Goal: Task Accomplishment & Management: Use online tool/utility

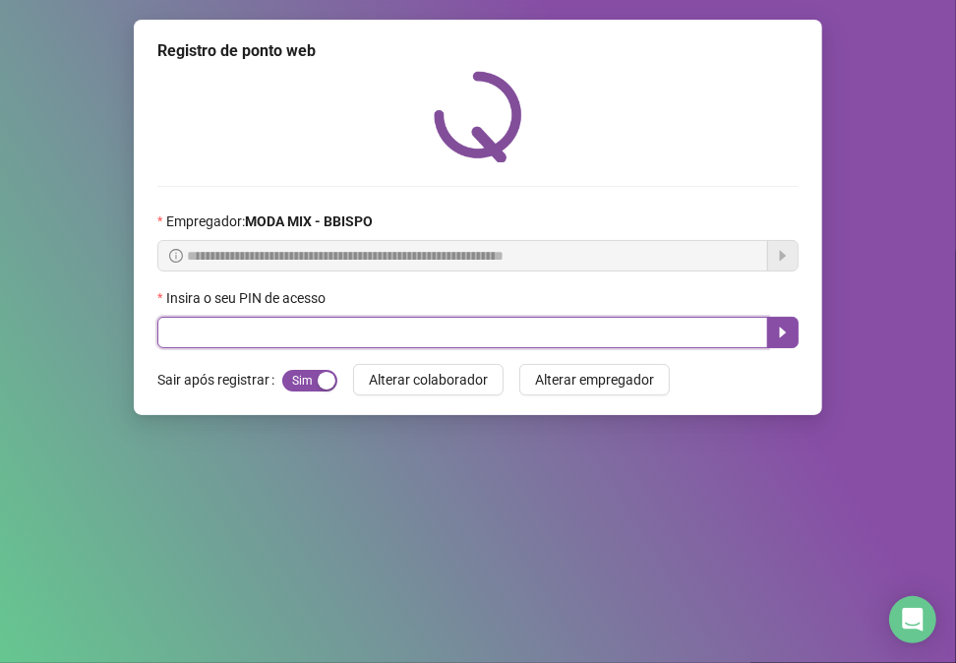
click at [420, 338] on input "text" at bounding box center [462, 332] width 611 height 31
type input "*****"
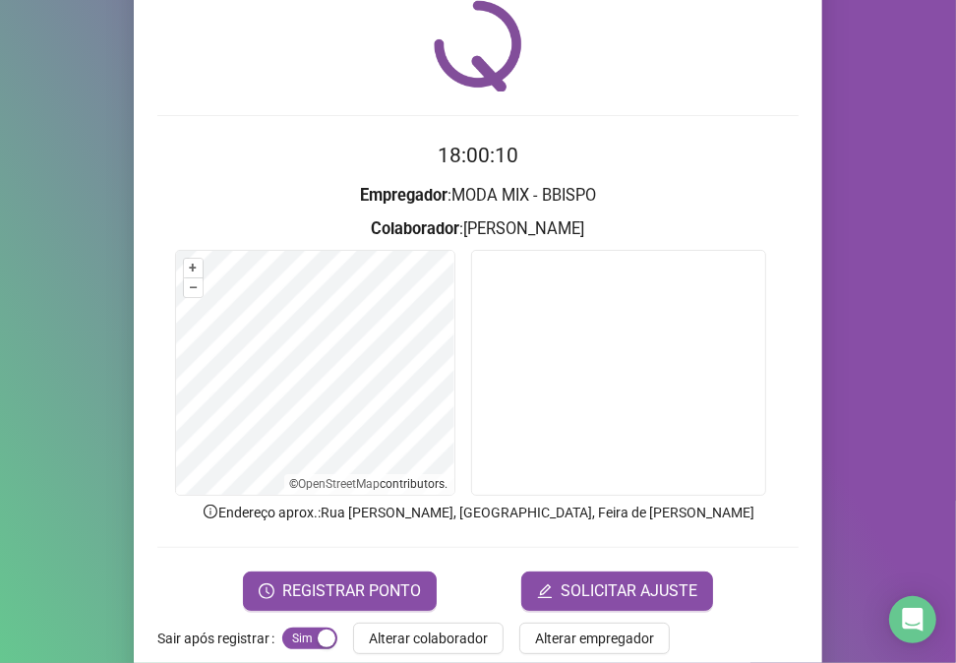
scroll to position [103, 0]
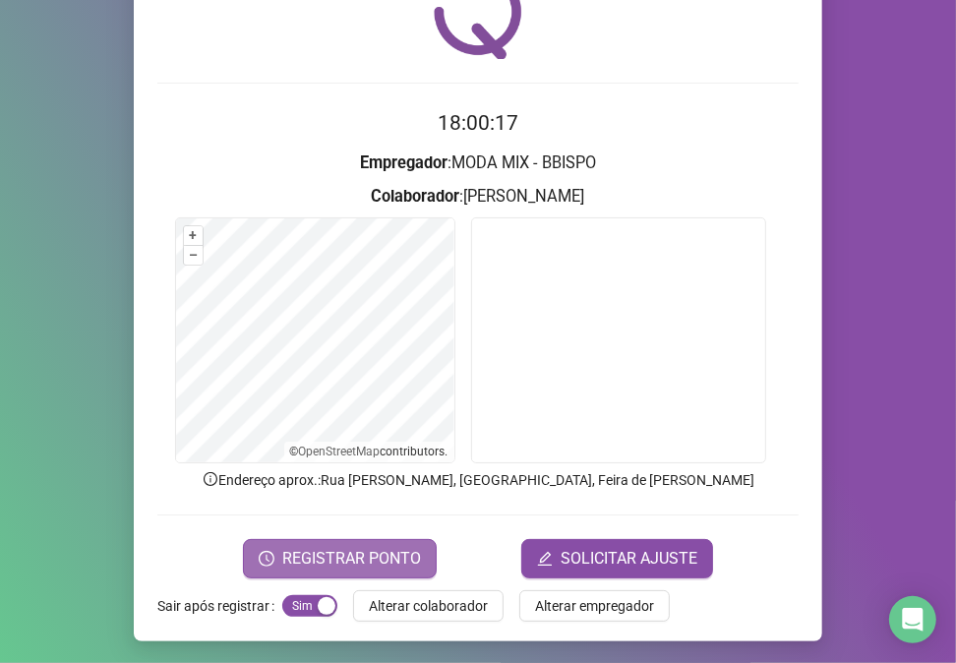
click at [395, 551] on span "REGISTRAR PONTO" at bounding box center [351, 559] width 139 height 24
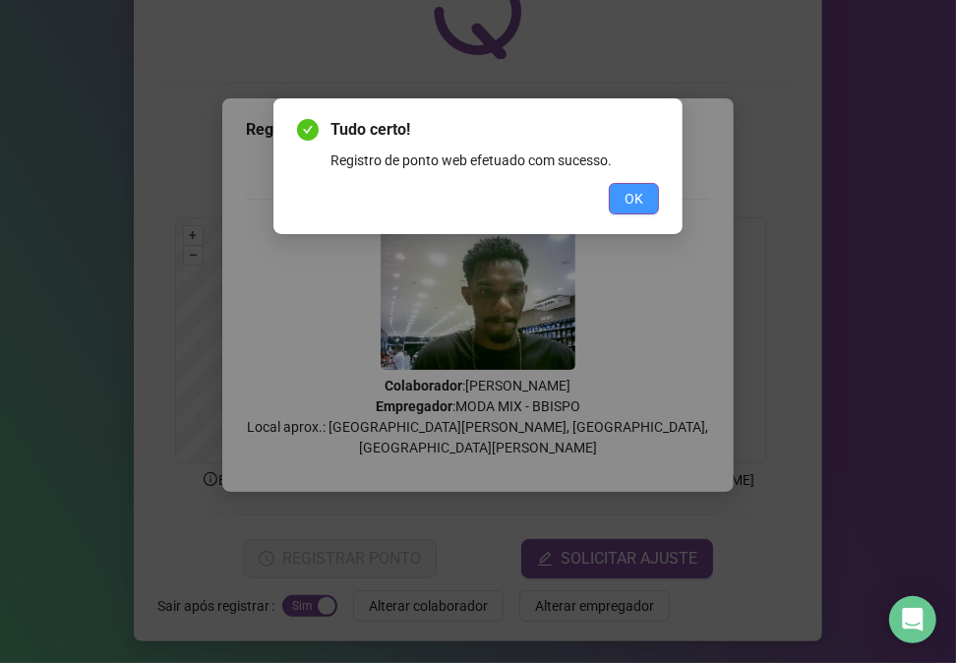
click at [632, 197] on span "OK" at bounding box center [634, 199] width 19 height 22
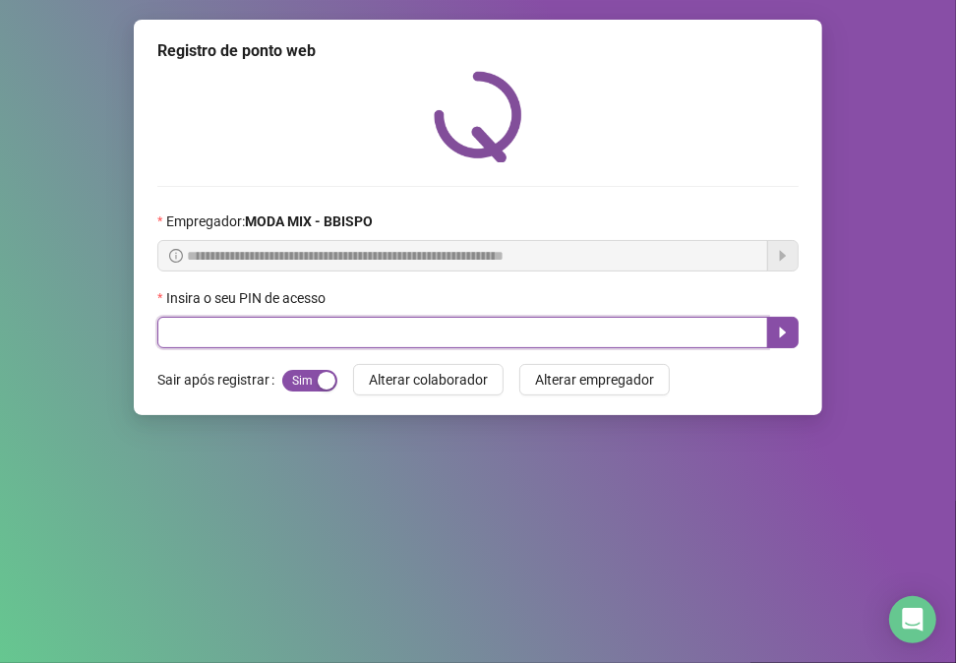
click at [455, 337] on input "text" at bounding box center [462, 332] width 611 height 31
type input "*****"
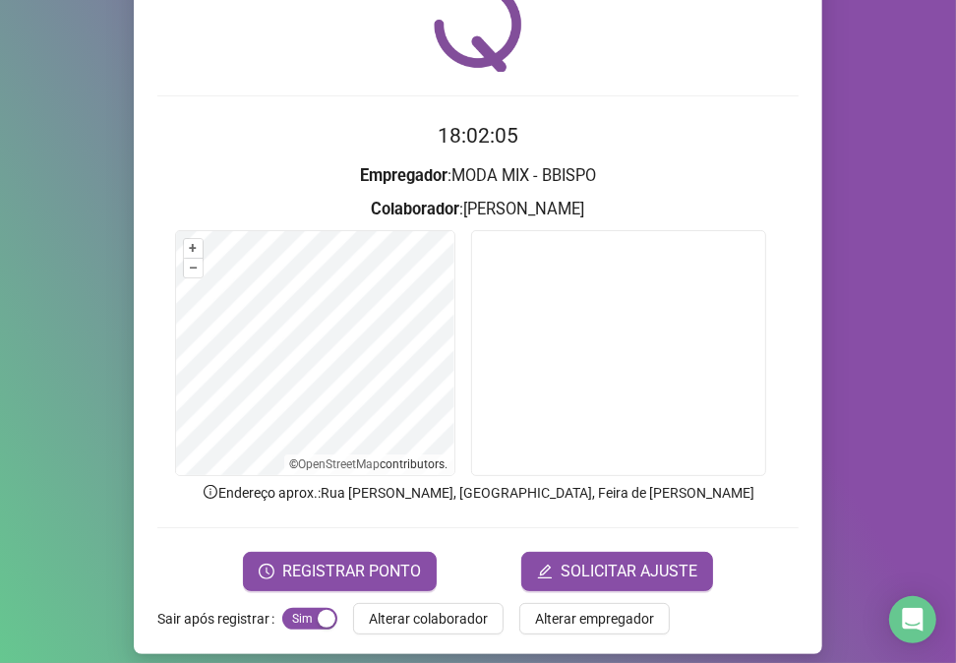
scroll to position [103, 0]
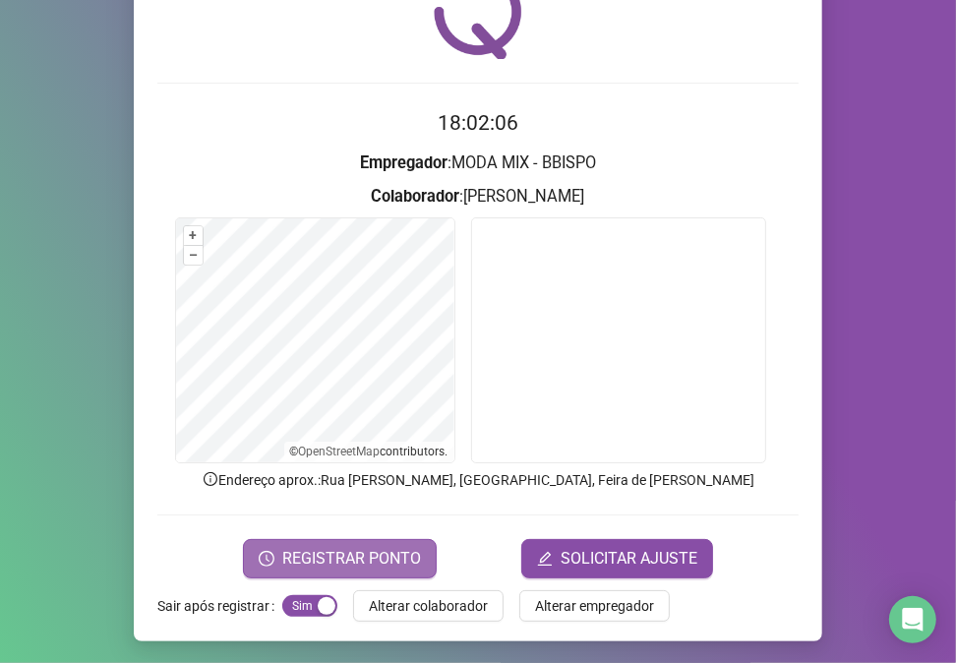
click at [359, 555] on span "REGISTRAR PONTO" at bounding box center [351, 559] width 139 height 24
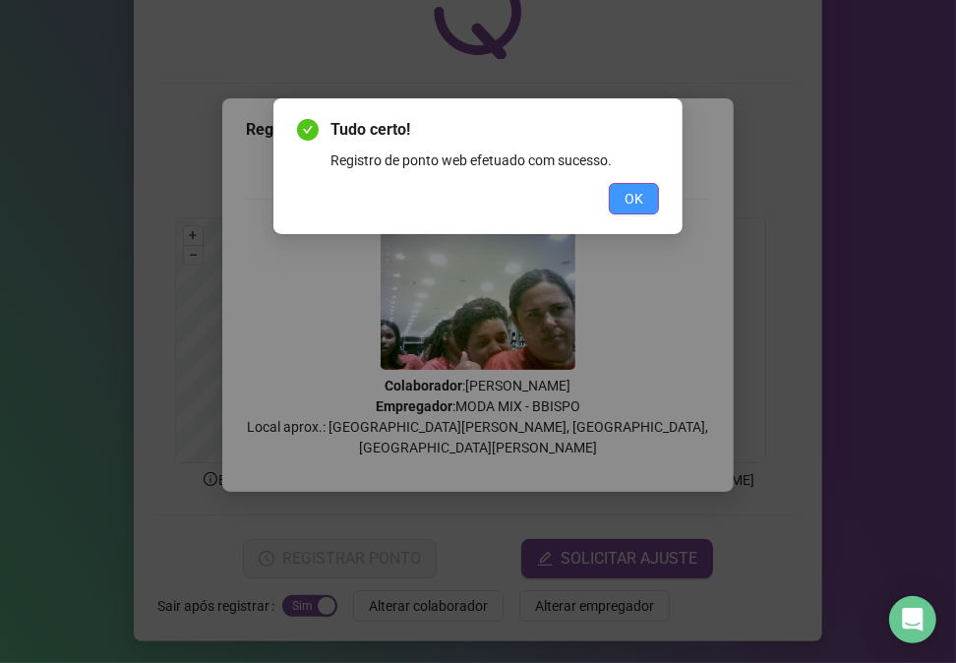
click at [655, 199] on button "OK" at bounding box center [634, 198] width 50 height 31
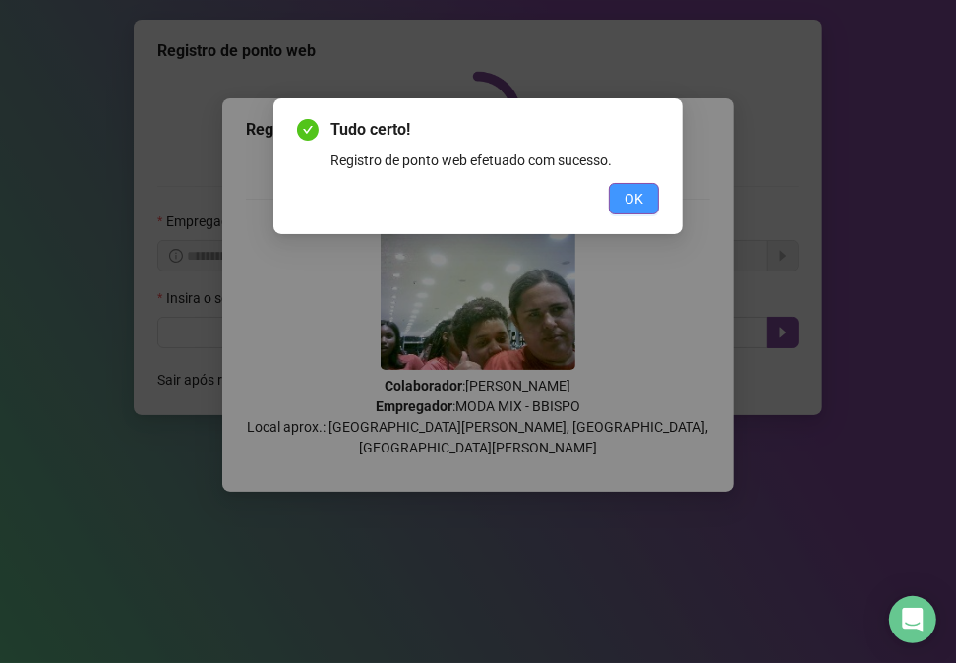
scroll to position [0, 0]
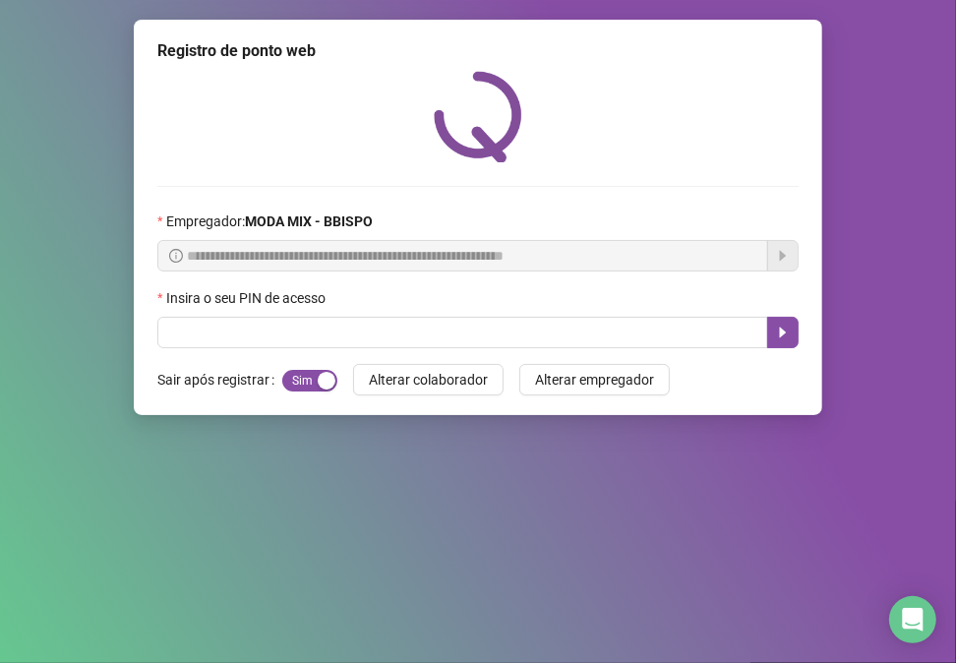
click at [672, 317] on div "Insira o seu PIN de acesso" at bounding box center [478, 302] width 642 height 30
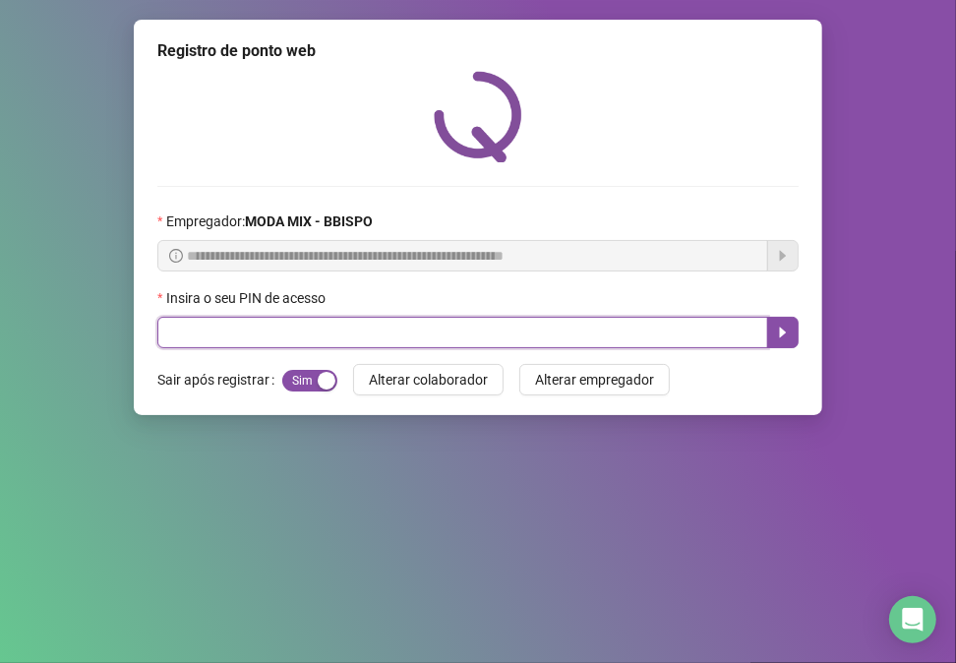
click at [692, 344] on input "text" at bounding box center [462, 332] width 611 height 31
type input "*****"
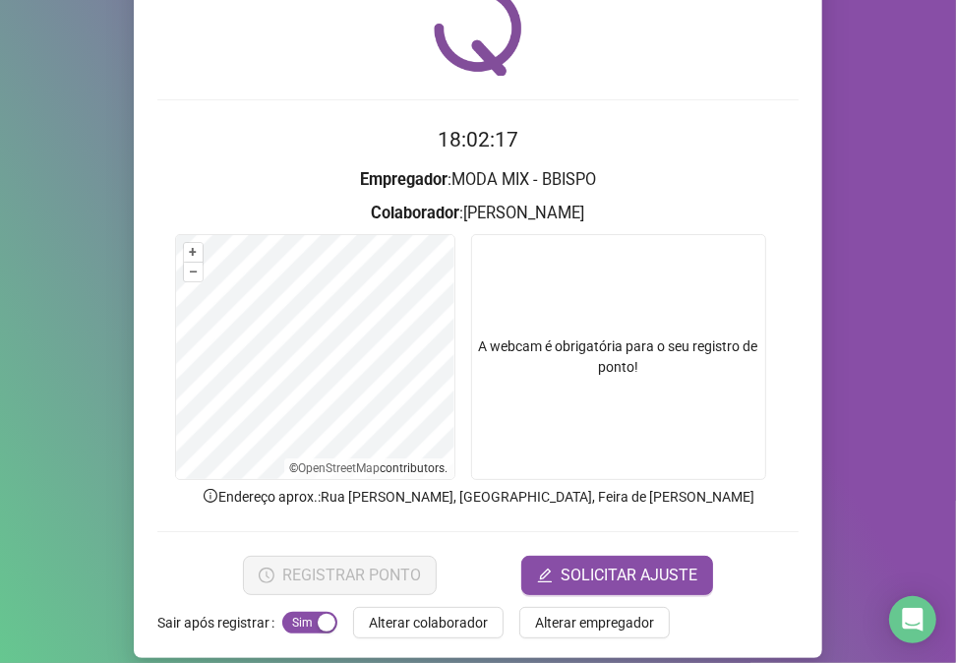
scroll to position [103, 0]
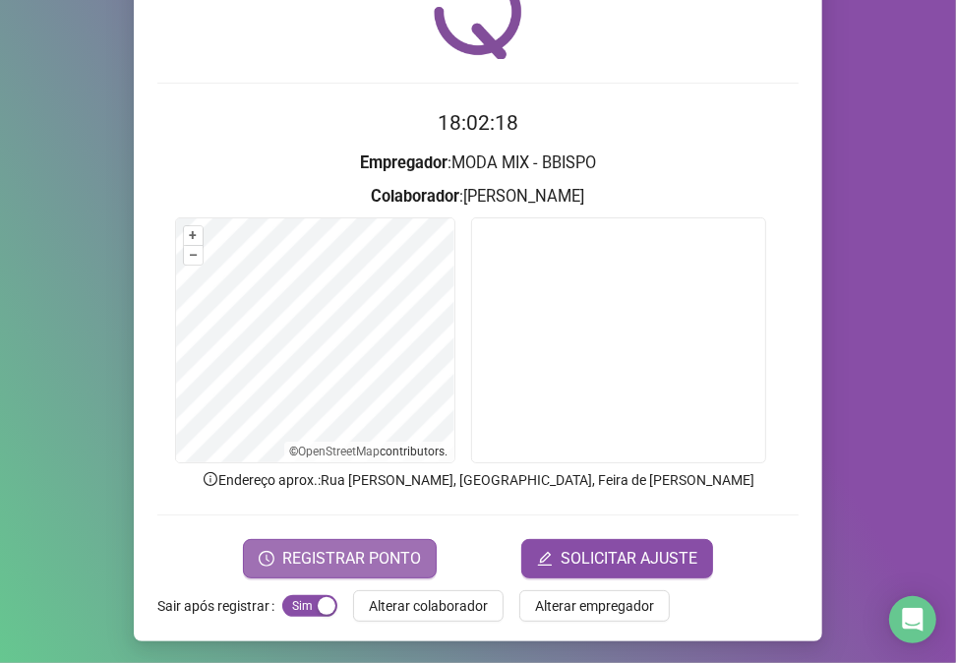
click at [397, 562] on span "REGISTRAR PONTO" at bounding box center [351, 559] width 139 height 24
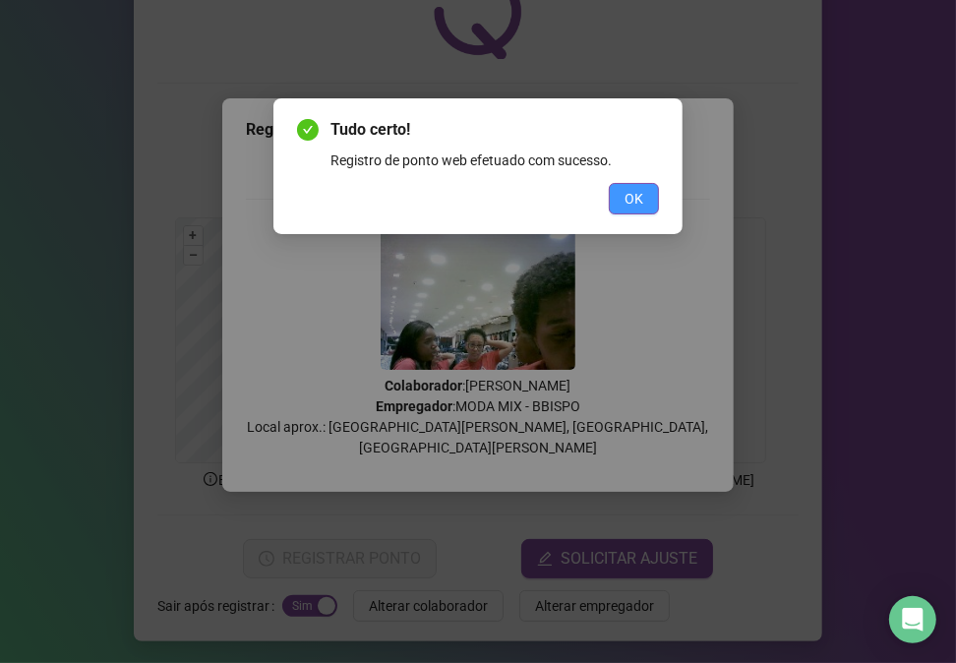
click at [631, 190] on span "OK" at bounding box center [634, 199] width 19 height 22
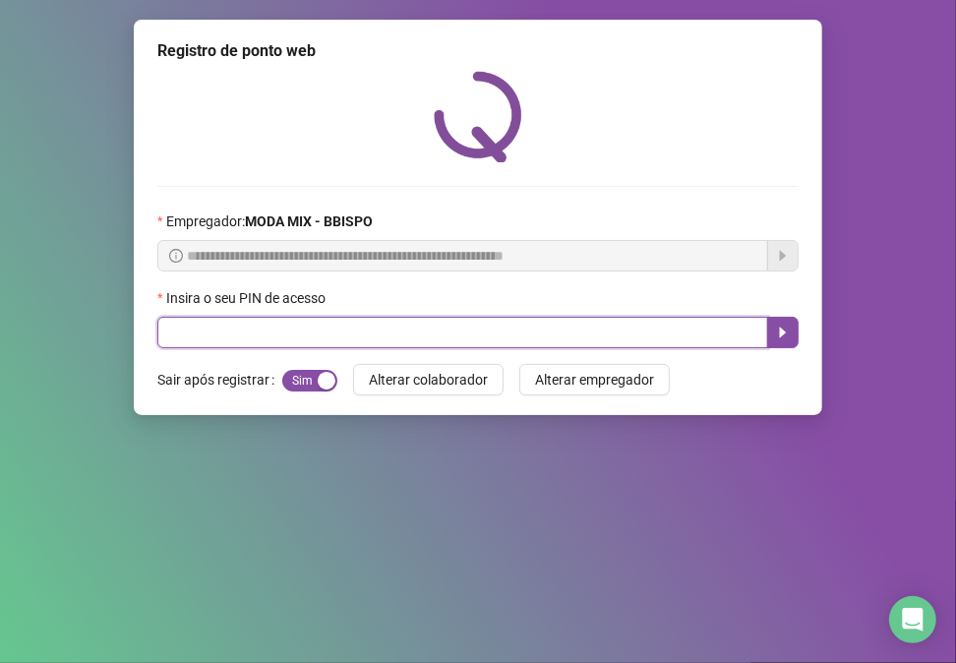
click at [549, 333] on input "text" at bounding box center [462, 332] width 611 height 31
type input "*****"
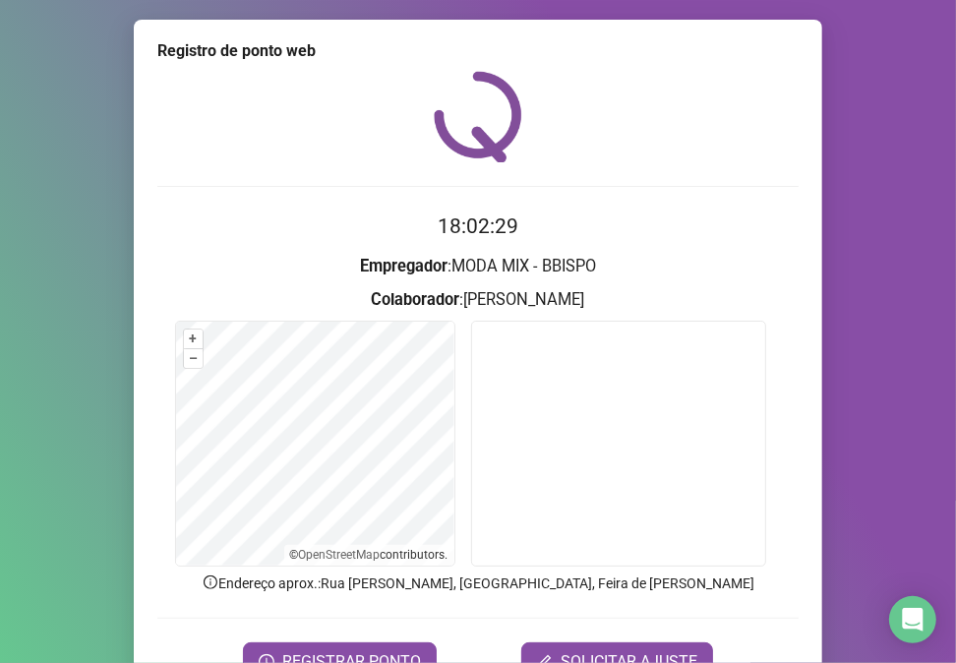
scroll to position [103, 0]
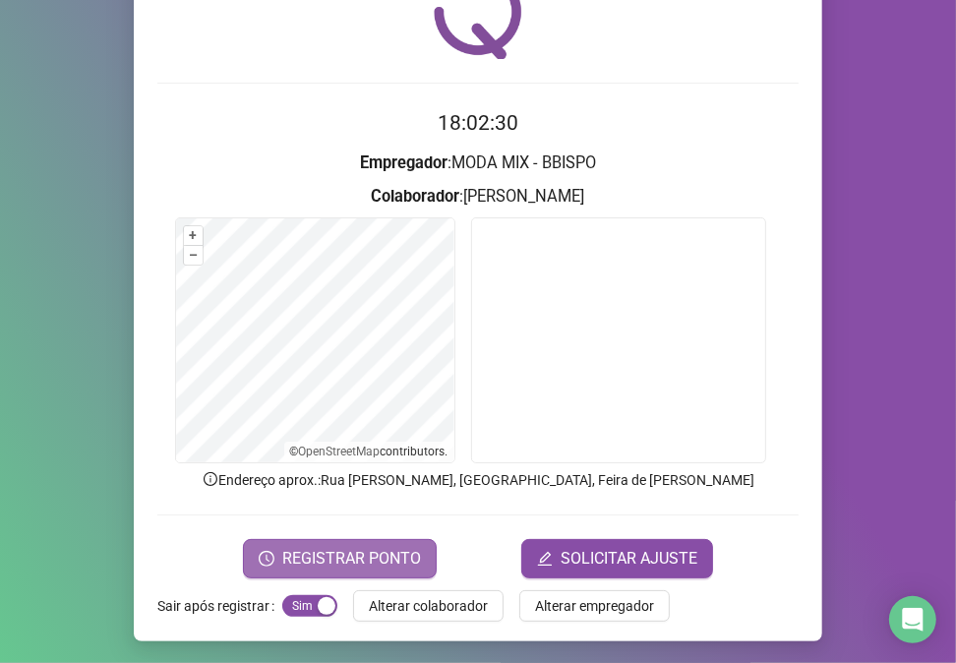
click at [395, 553] on span "REGISTRAR PONTO" at bounding box center [351, 559] width 139 height 24
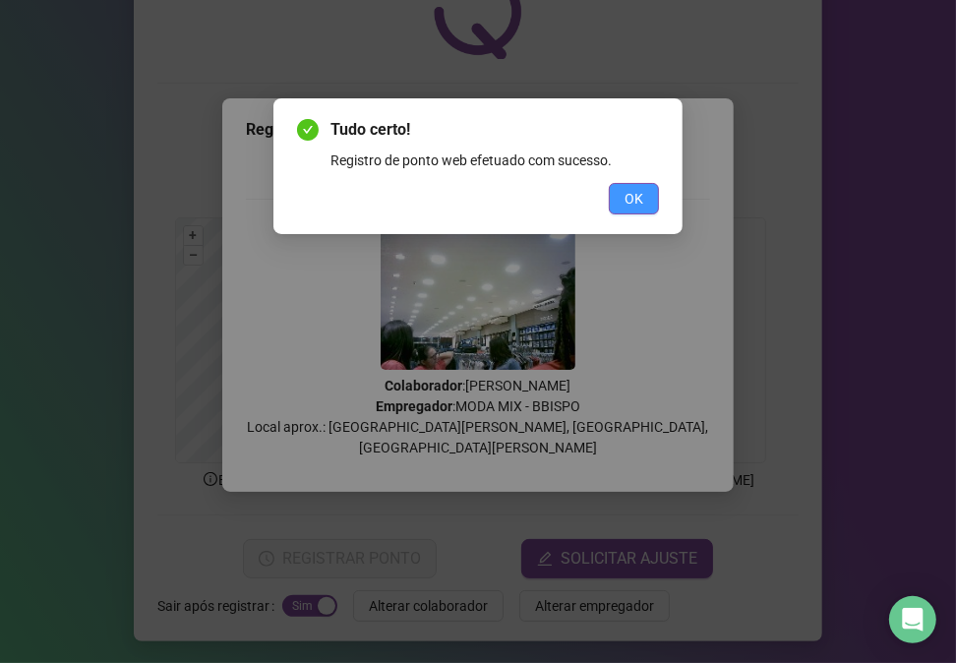
click at [644, 205] on button "OK" at bounding box center [634, 198] width 50 height 31
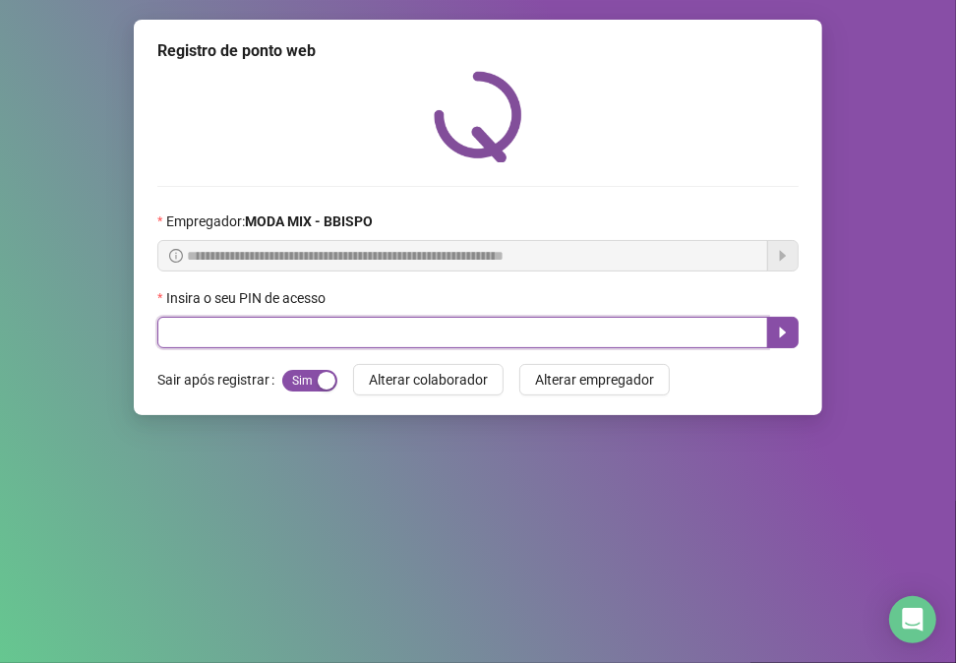
click at [352, 336] on input "text" at bounding box center [462, 332] width 611 height 31
type input "*****"
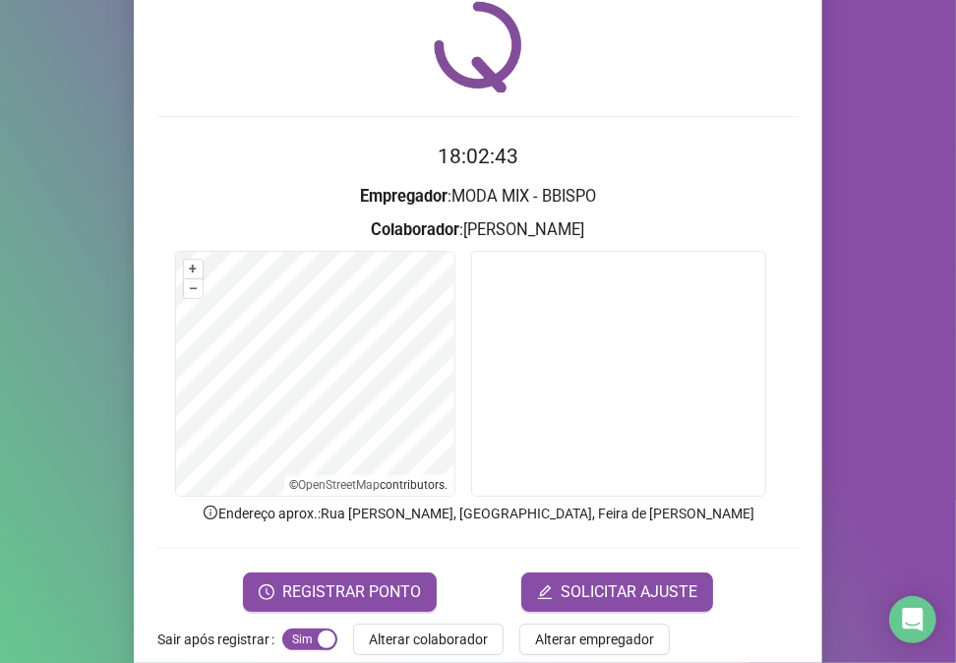
scroll to position [103, 0]
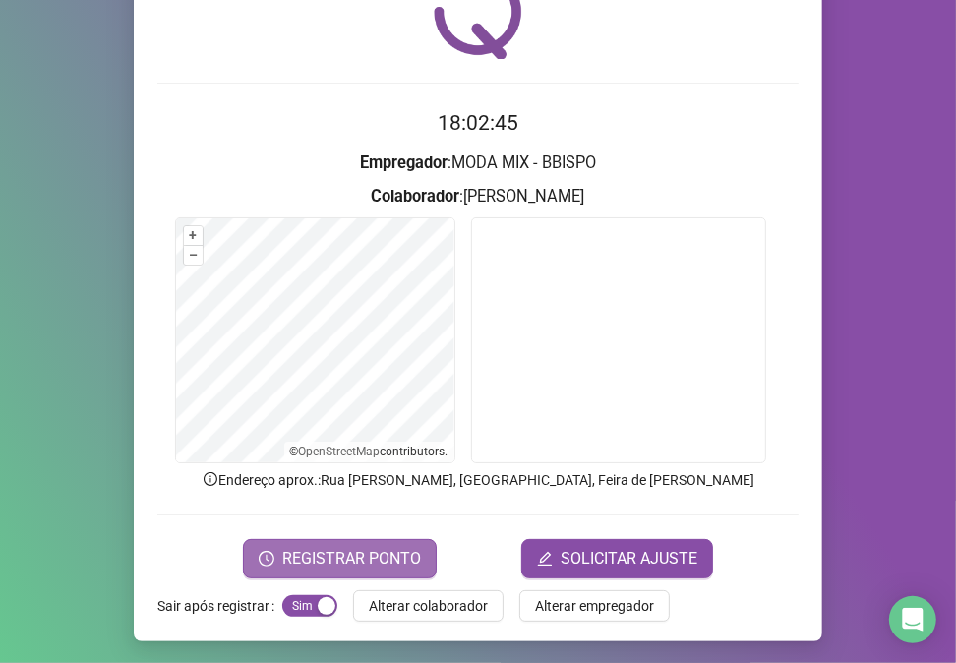
click at [399, 561] on span "REGISTRAR PONTO" at bounding box center [351, 559] width 139 height 24
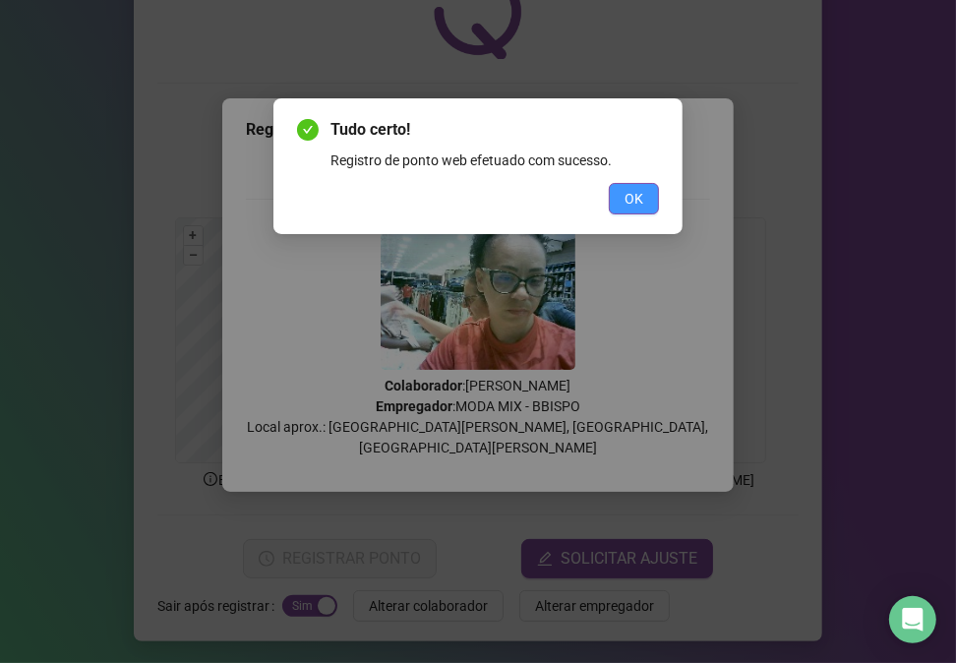
click at [644, 202] on button "OK" at bounding box center [634, 198] width 50 height 31
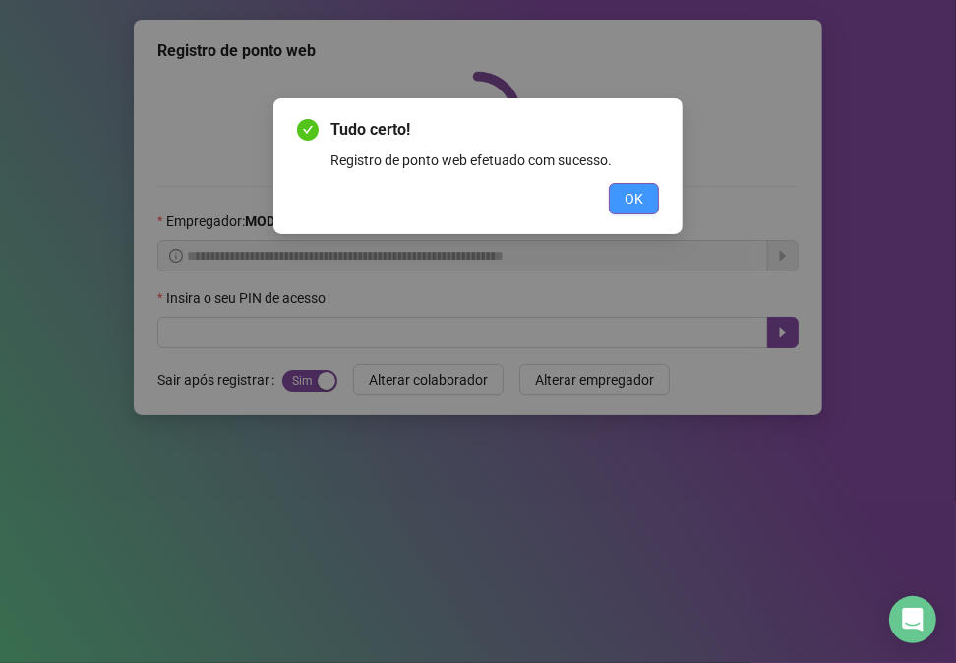
scroll to position [0, 0]
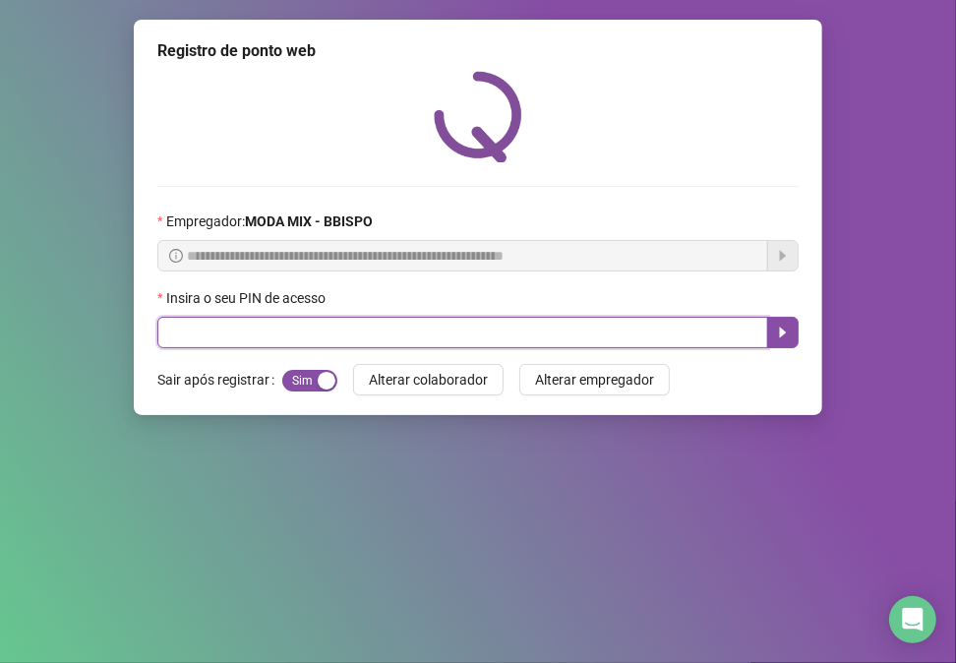
click at [740, 344] on input "text" at bounding box center [462, 332] width 611 height 31
type input "*****"
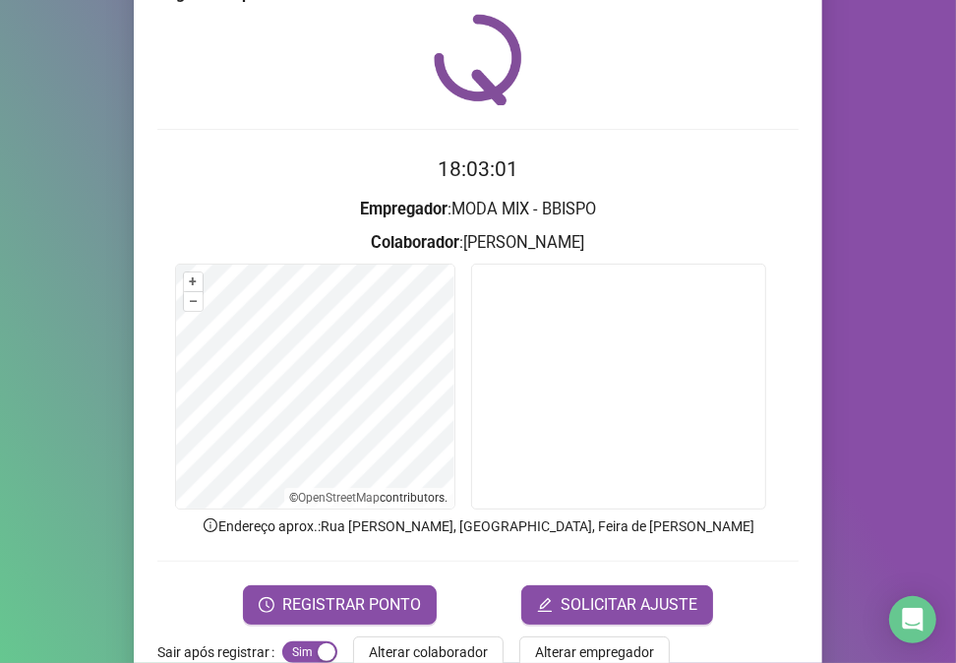
scroll to position [87, 0]
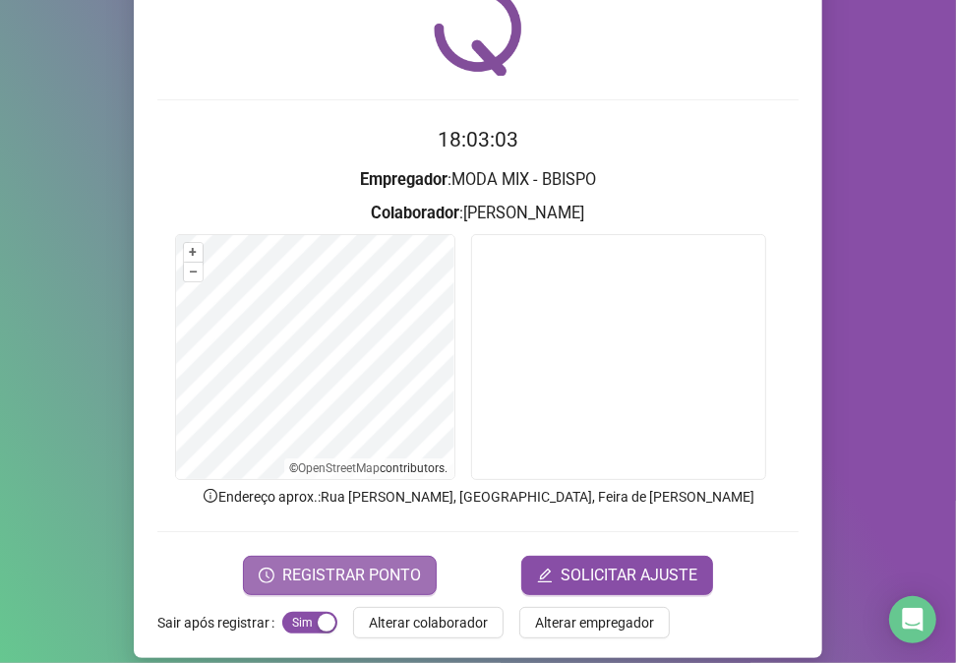
click at [345, 564] on span "REGISTRAR PONTO" at bounding box center [351, 576] width 139 height 24
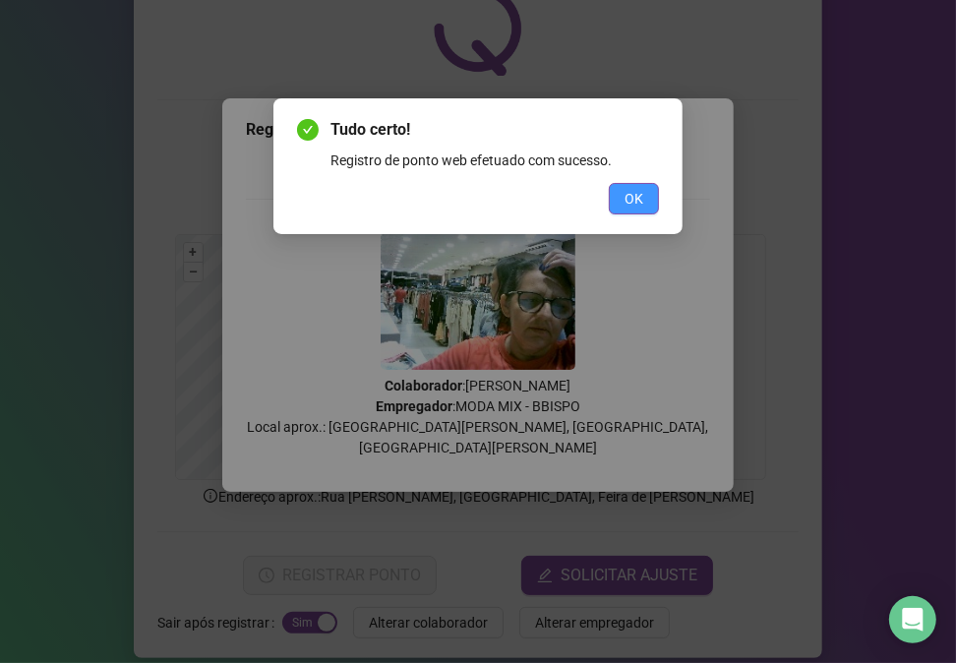
click at [625, 198] on span "OK" at bounding box center [634, 199] width 19 height 22
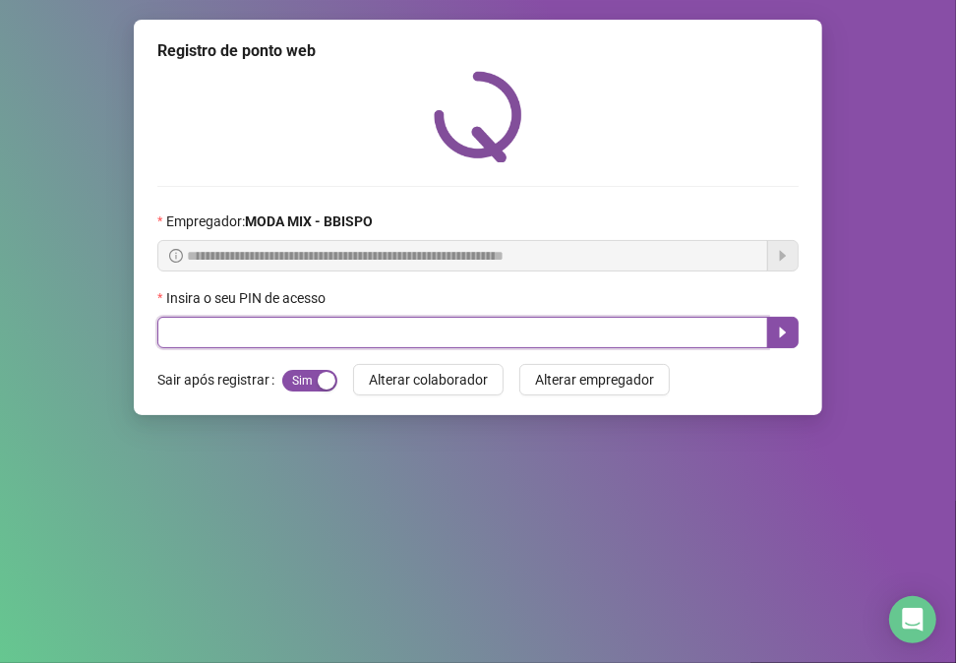
click at [241, 327] on input "text" at bounding box center [462, 332] width 611 height 31
type input "*****"
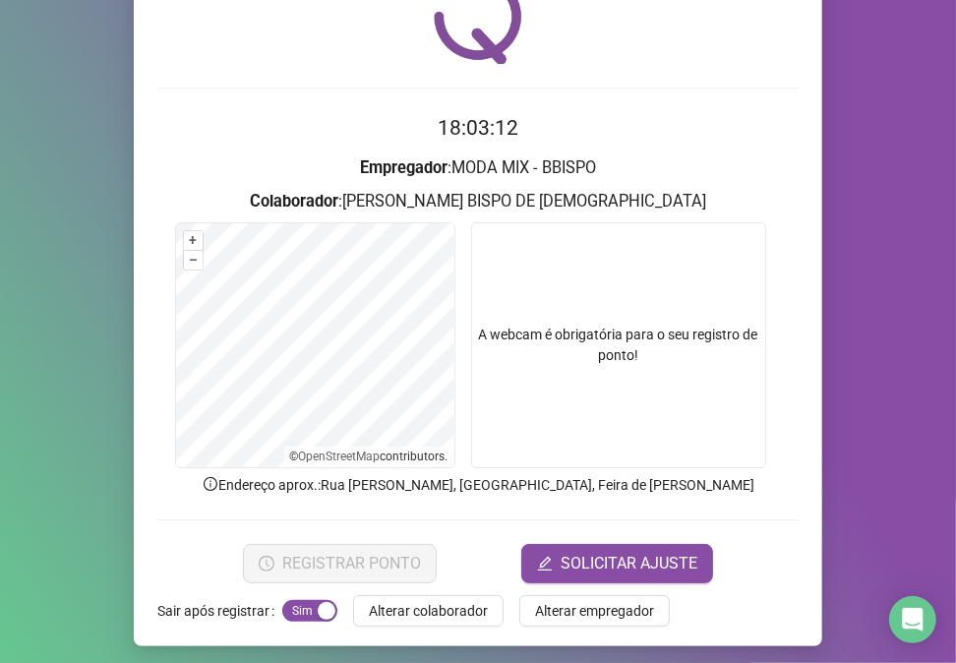
scroll to position [103, 0]
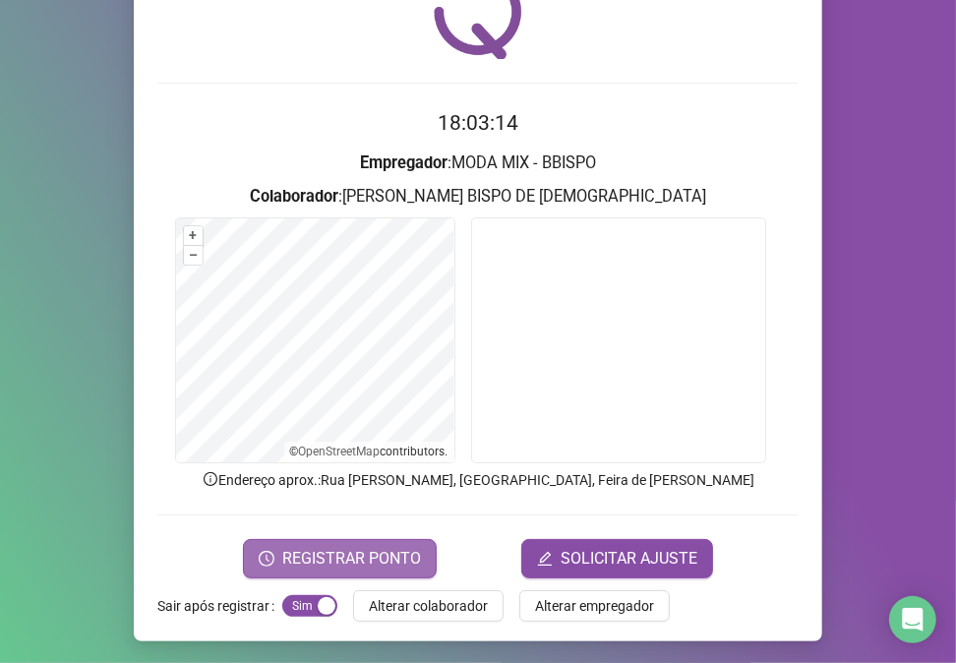
click at [374, 556] on span "REGISTRAR PONTO" at bounding box center [351, 559] width 139 height 24
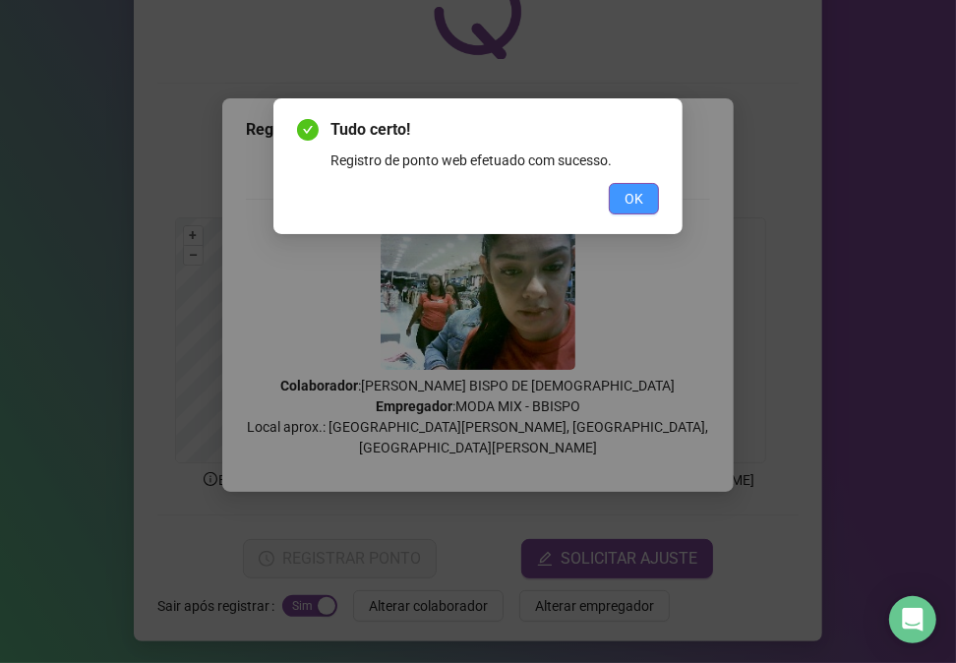
click at [623, 194] on button "OK" at bounding box center [634, 198] width 50 height 31
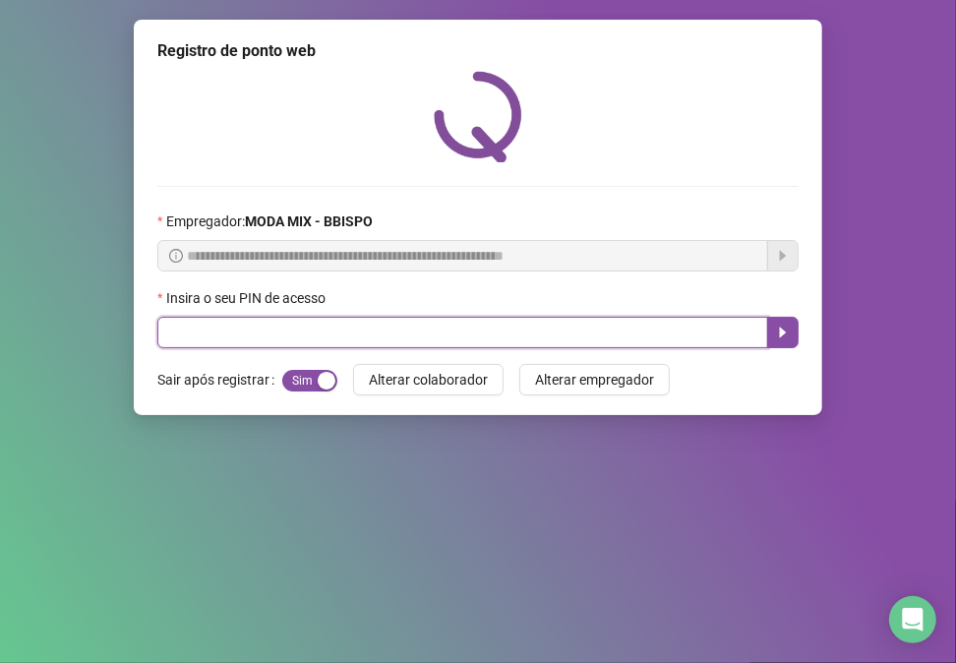
click at [626, 336] on input "text" at bounding box center [462, 332] width 611 height 31
type input "*****"
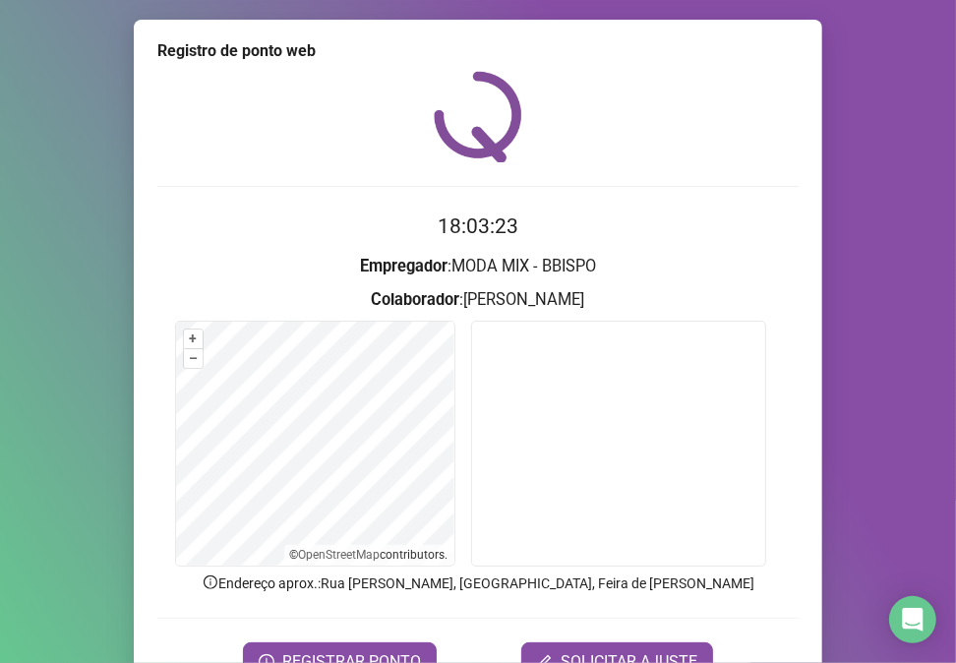
scroll to position [103, 0]
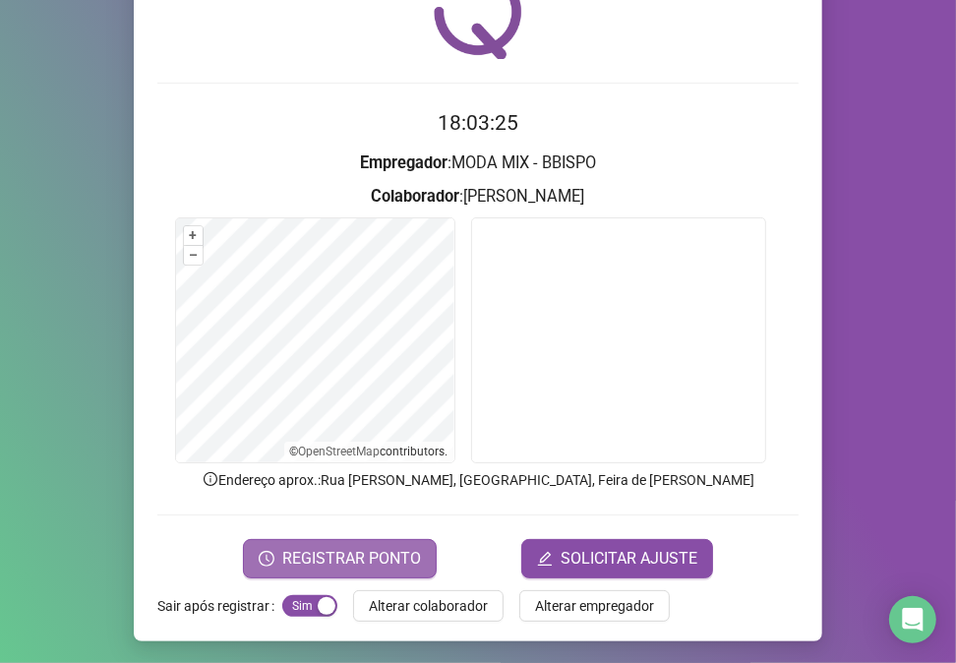
click at [378, 541] on button "REGISTRAR PONTO" at bounding box center [340, 558] width 194 height 39
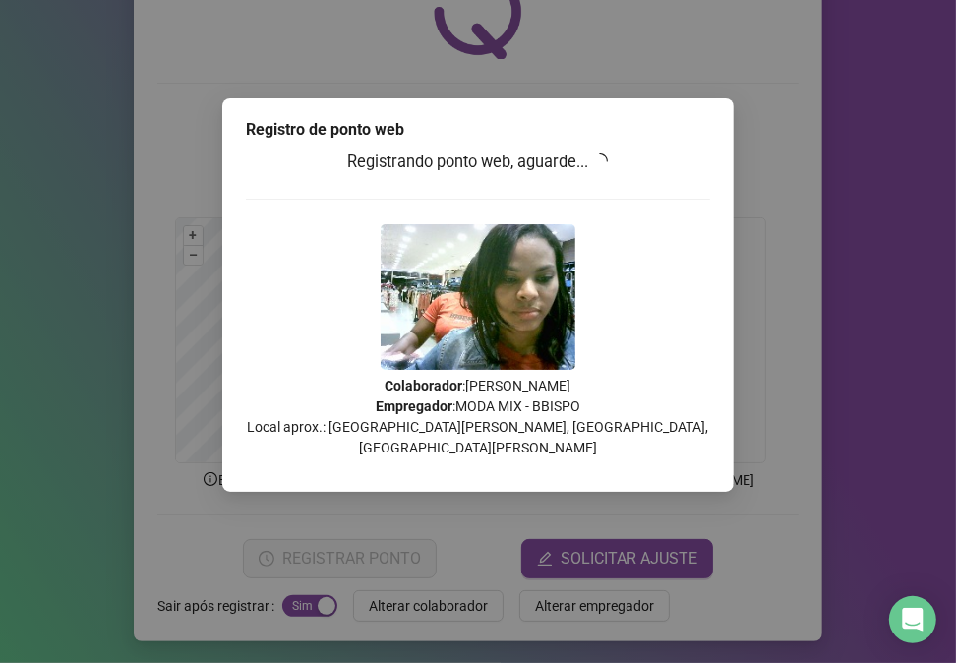
click at [389, 562] on div "Registro de ponto web Registrando ponto web, aguarde... Colaborador : [PERSON_N…" at bounding box center [478, 331] width 956 height 663
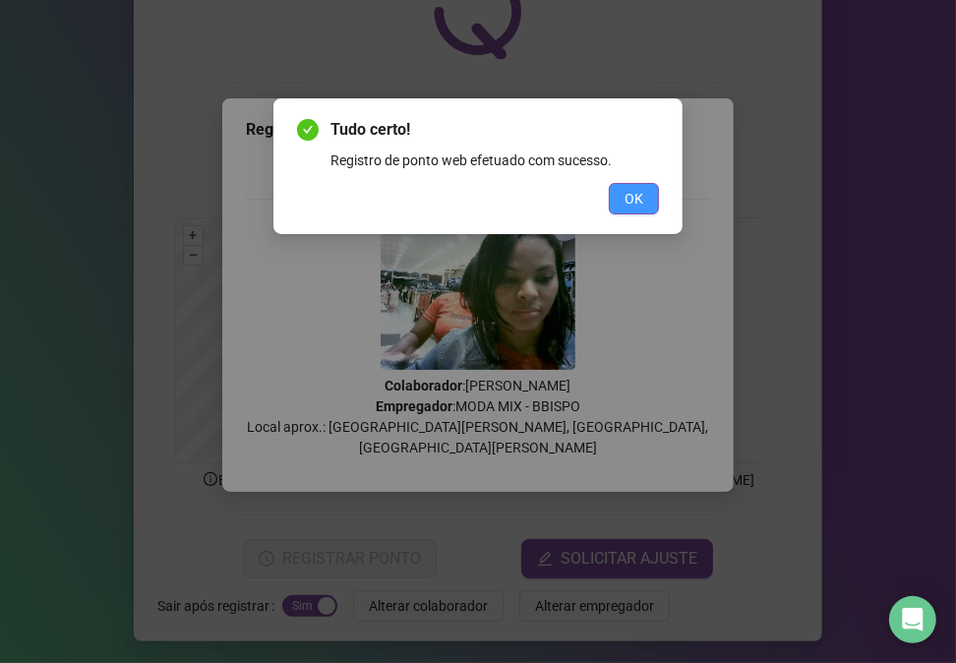
click at [628, 207] on span "OK" at bounding box center [634, 199] width 19 height 22
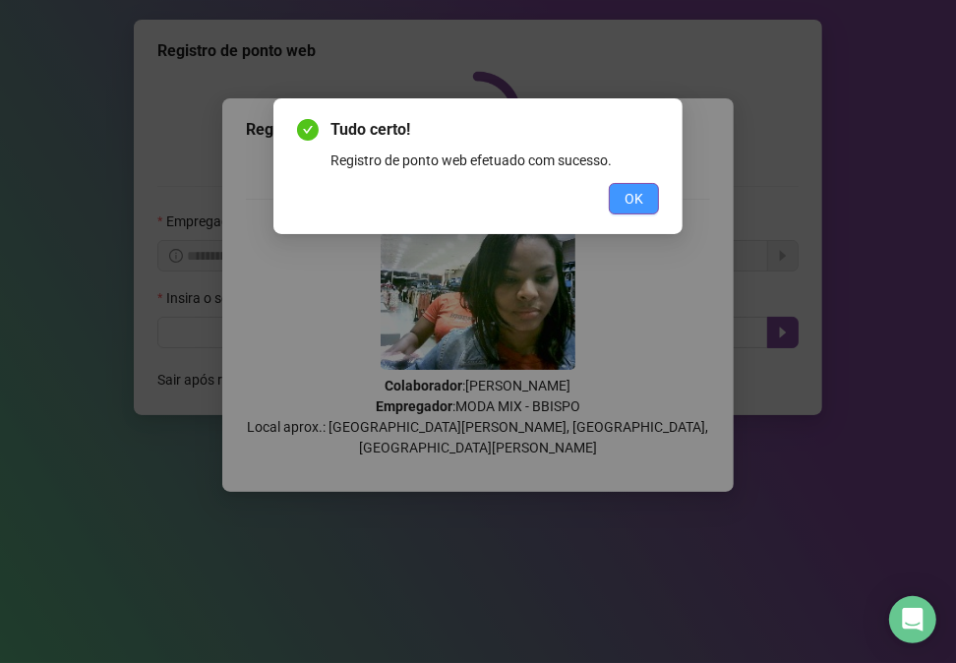
scroll to position [0, 0]
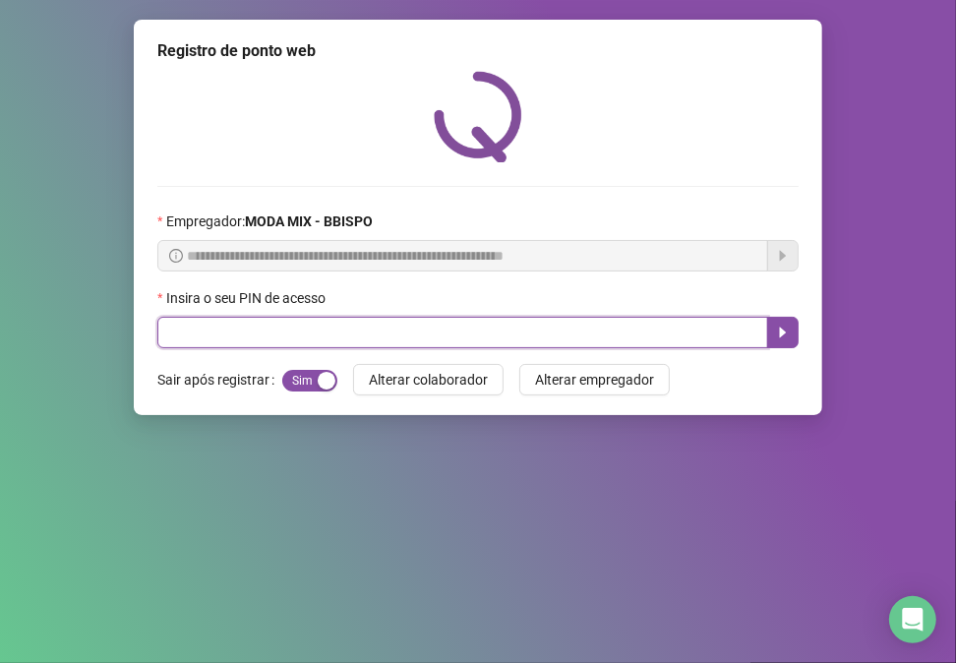
click at [712, 336] on input "text" at bounding box center [462, 332] width 611 height 31
type input "*****"
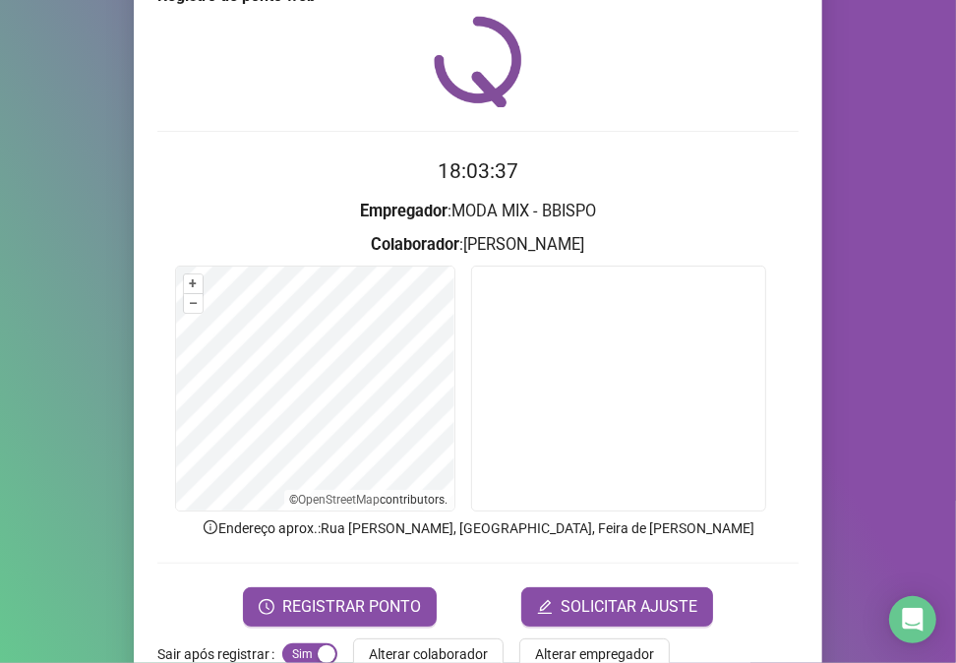
scroll to position [103, 0]
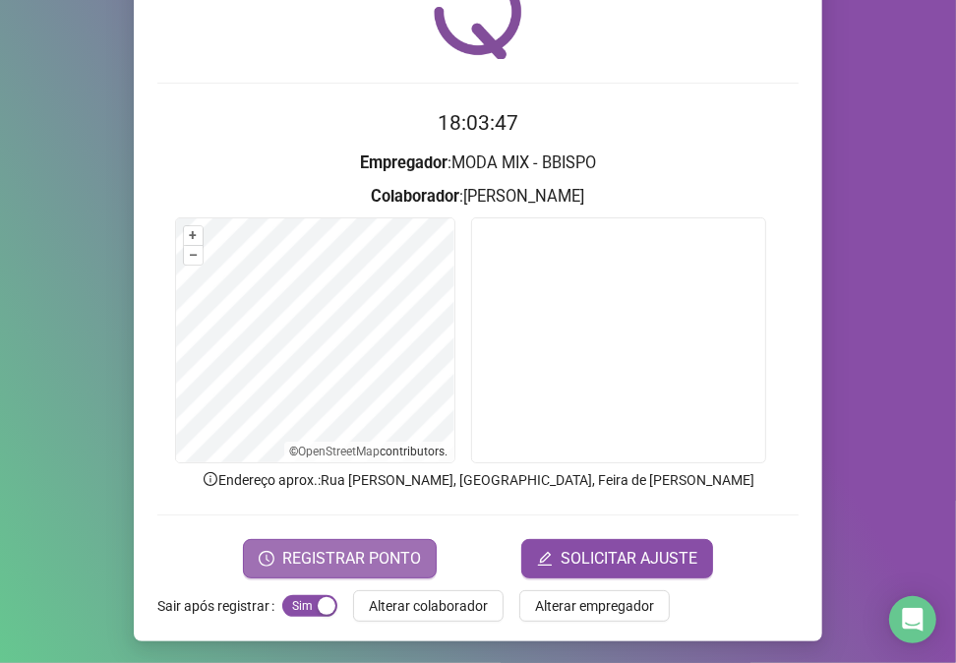
click at [354, 556] on span "REGISTRAR PONTO" at bounding box center [351, 559] width 139 height 24
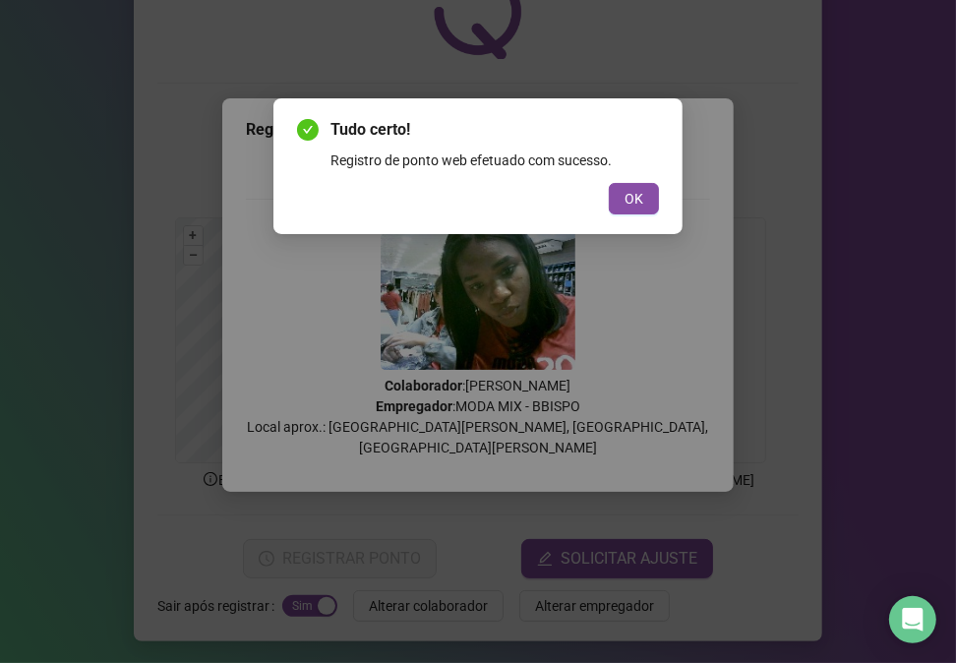
drag, startPoint x: 608, startPoint y: 202, endPoint x: 596, endPoint y: 280, distance: 79.6
click at [603, 243] on div "Tudo certo! Registro de ponto web efetuado com sucesso. OK" at bounding box center [478, 331] width 956 height 663
click at [633, 207] on span "OK" at bounding box center [634, 199] width 19 height 22
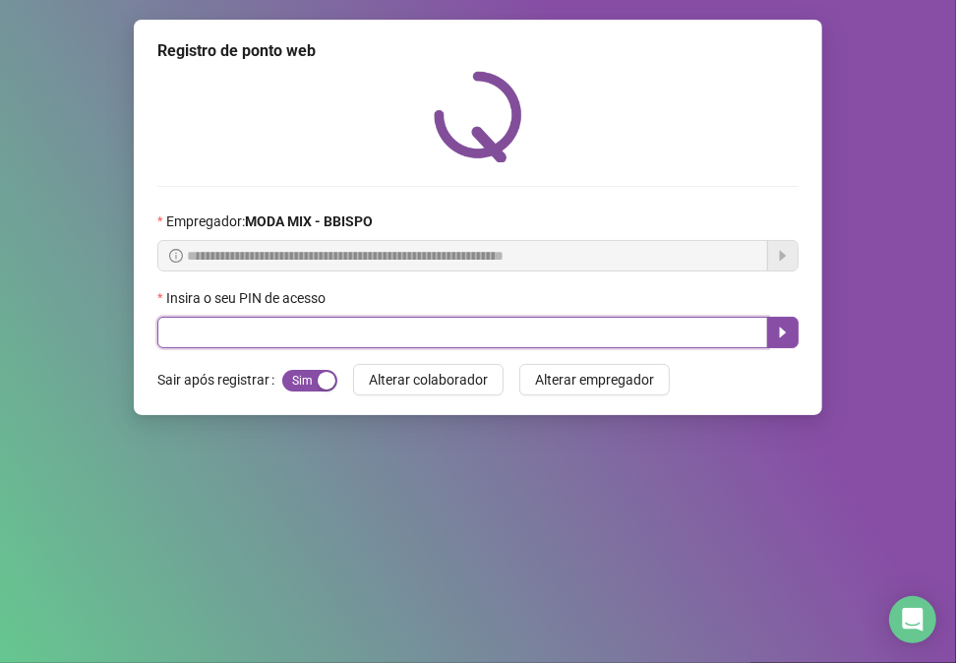
click at [534, 339] on input "text" at bounding box center [462, 332] width 611 height 31
type input "*****"
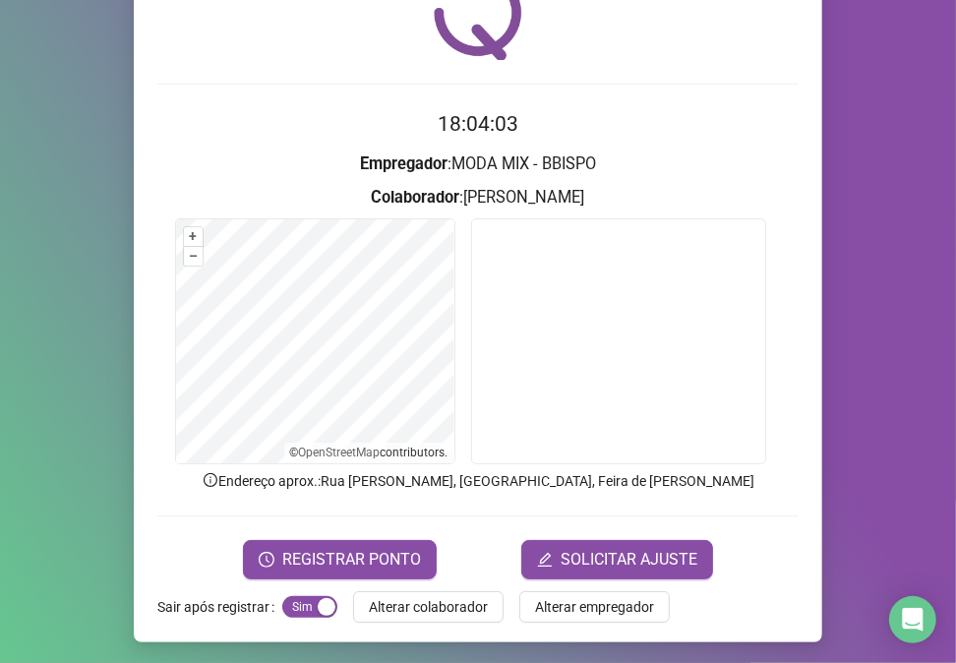
scroll to position [103, 0]
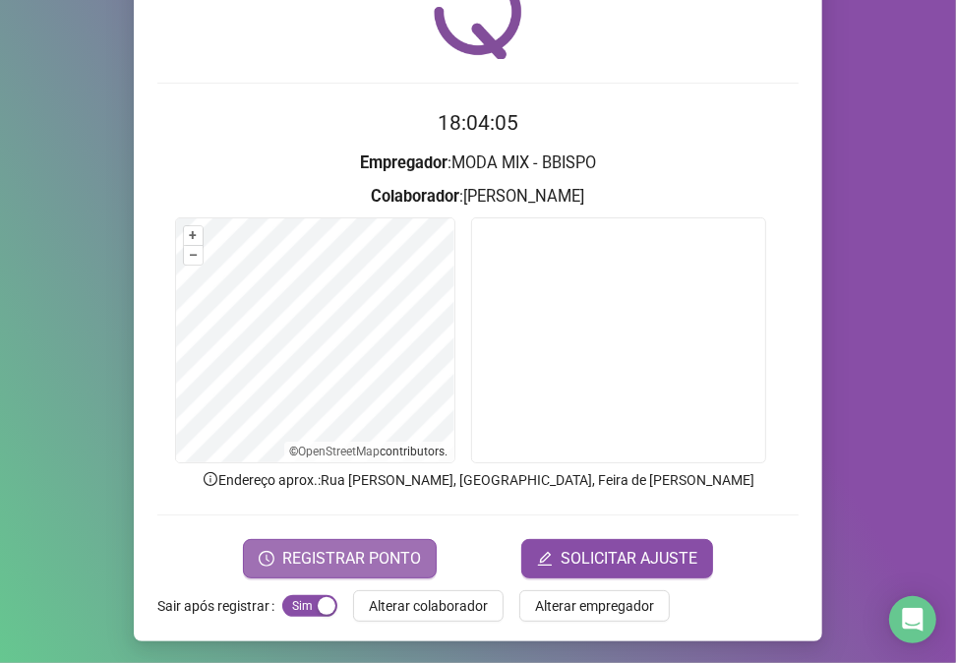
click at [310, 554] on span "REGISTRAR PONTO" at bounding box center [351, 559] width 139 height 24
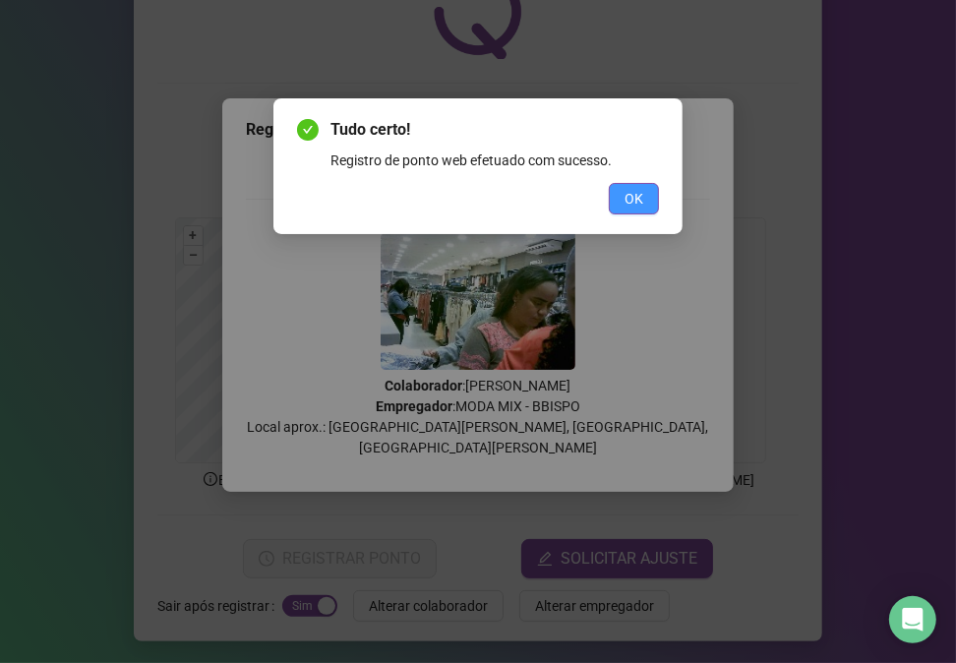
click at [652, 198] on button "OK" at bounding box center [634, 198] width 50 height 31
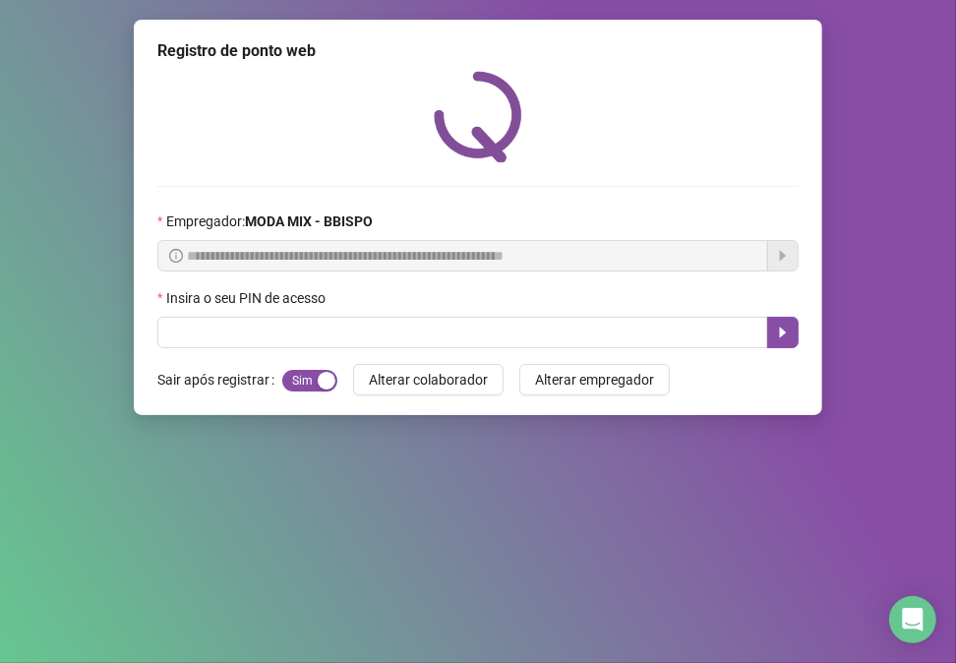
scroll to position [0, 0]
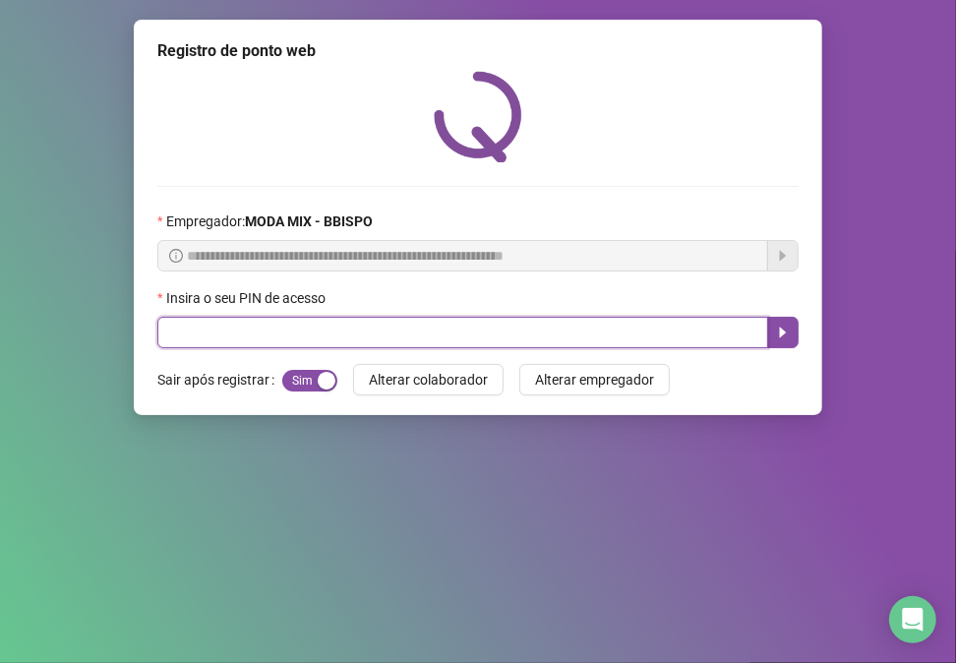
drag, startPoint x: 407, startPoint y: 348, endPoint x: 468, endPoint y: 277, distance: 94.2
click at [468, 277] on form "**********" at bounding box center [478, 280] width 642 height 138
click at [441, 333] on input "text" at bounding box center [462, 332] width 611 height 31
type input "*****"
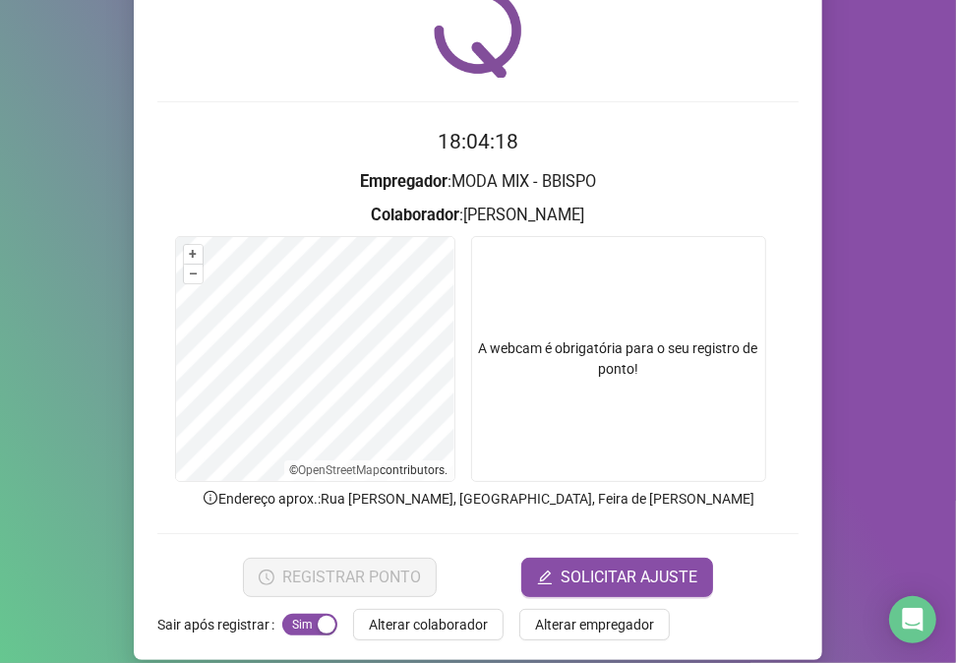
scroll to position [103, 0]
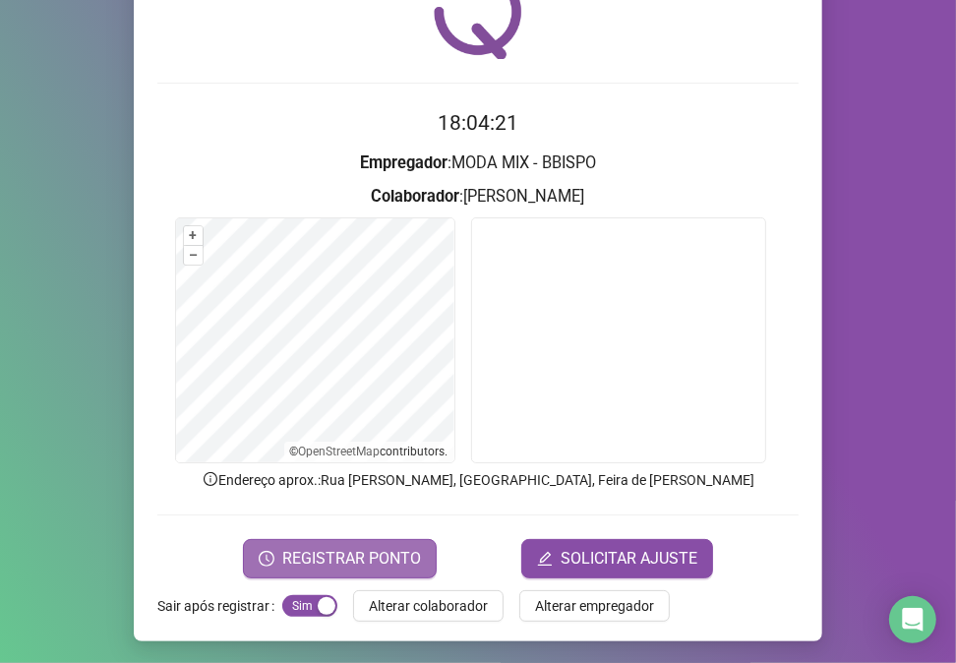
click at [348, 556] on span "REGISTRAR PONTO" at bounding box center [351, 559] width 139 height 24
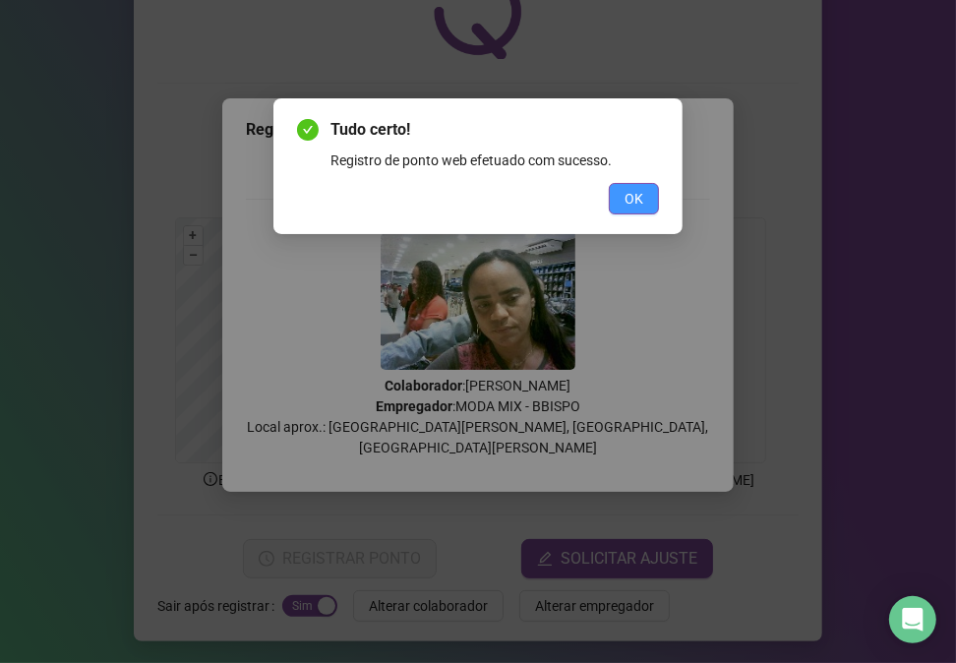
click at [641, 193] on span "OK" at bounding box center [634, 199] width 19 height 22
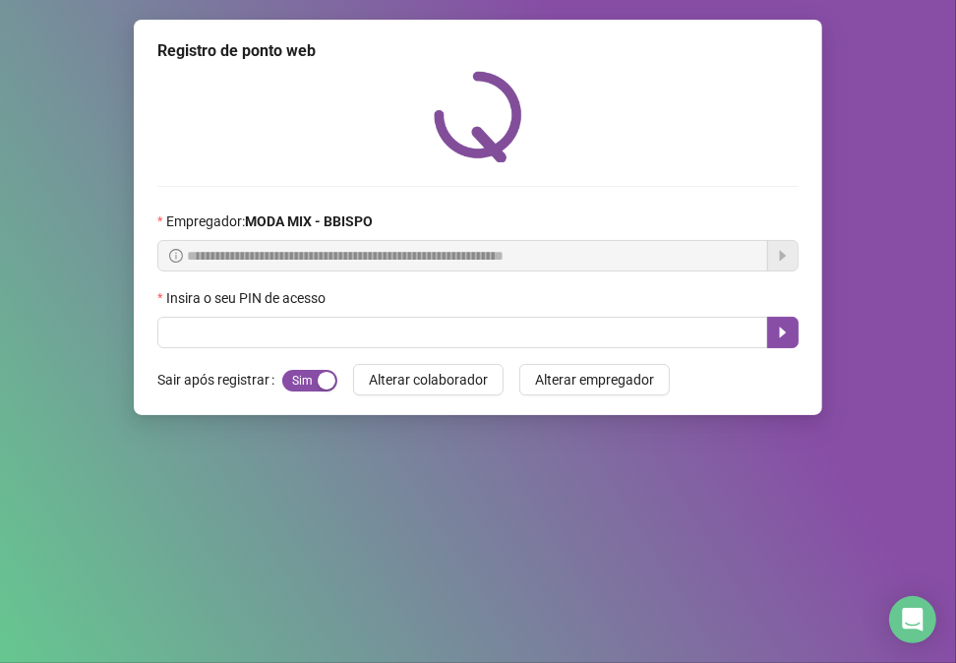
scroll to position [0, 0]
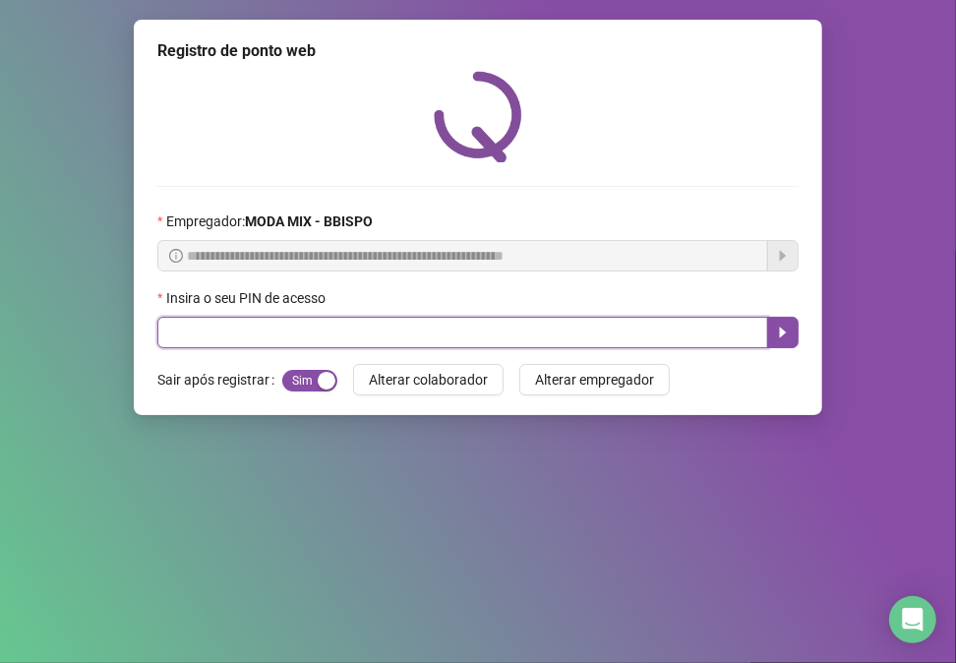
click at [193, 340] on input "text" at bounding box center [462, 332] width 611 height 31
type input "*****"
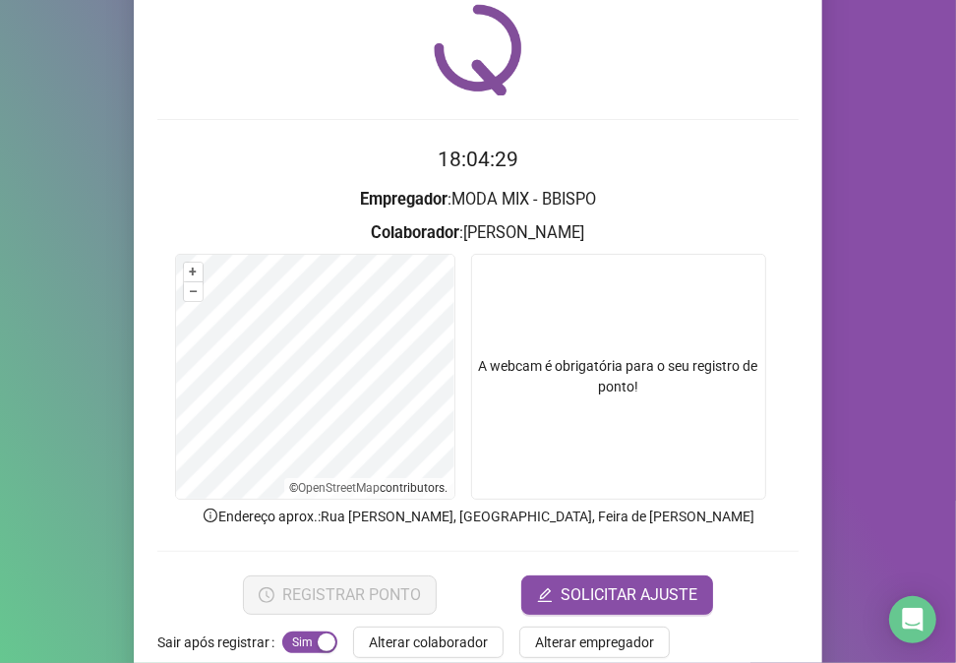
scroll to position [103, 0]
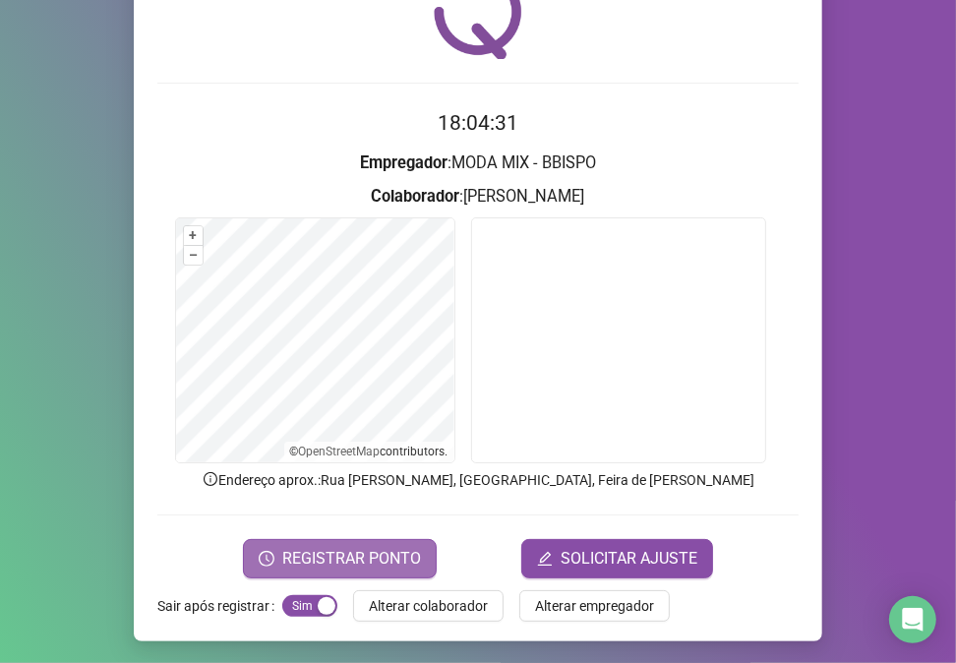
click at [347, 549] on span "REGISTRAR PONTO" at bounding box center [351, 559] width 139 height 24
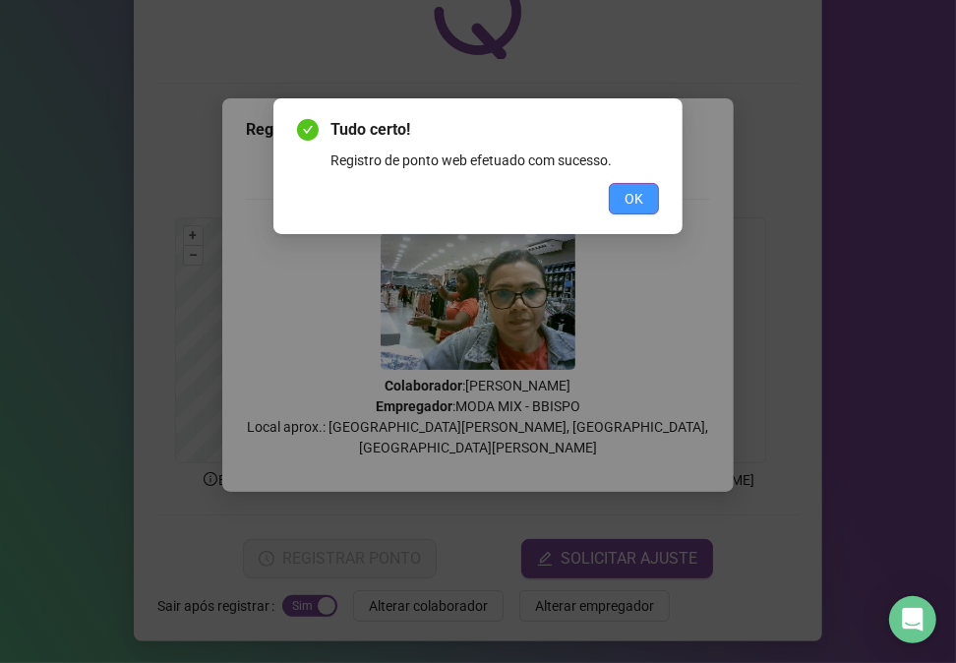
click at [627, 197] on span "OK" at bounding box center [634, 199] width 19 height 22
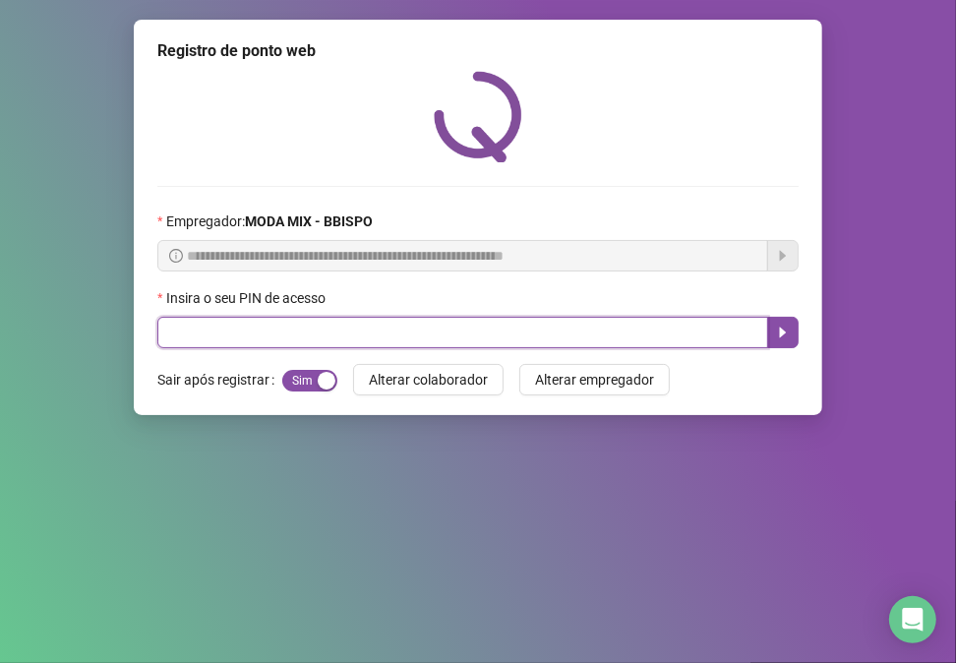
drag, startPoint x: 656, startPoint y: 328, endPoint x: 641, endPoint y: 309, distance: 24.4
click at [648, 319] on input "text" at bounding box center [462, 332] width 611 height 31
type input "*****"
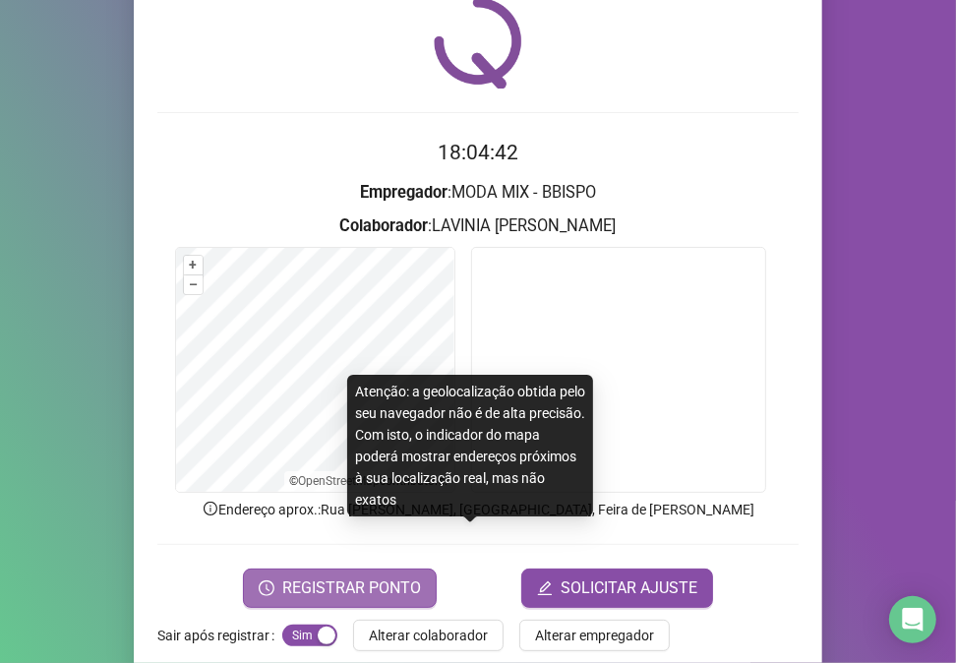
scroll to position [103, 0]
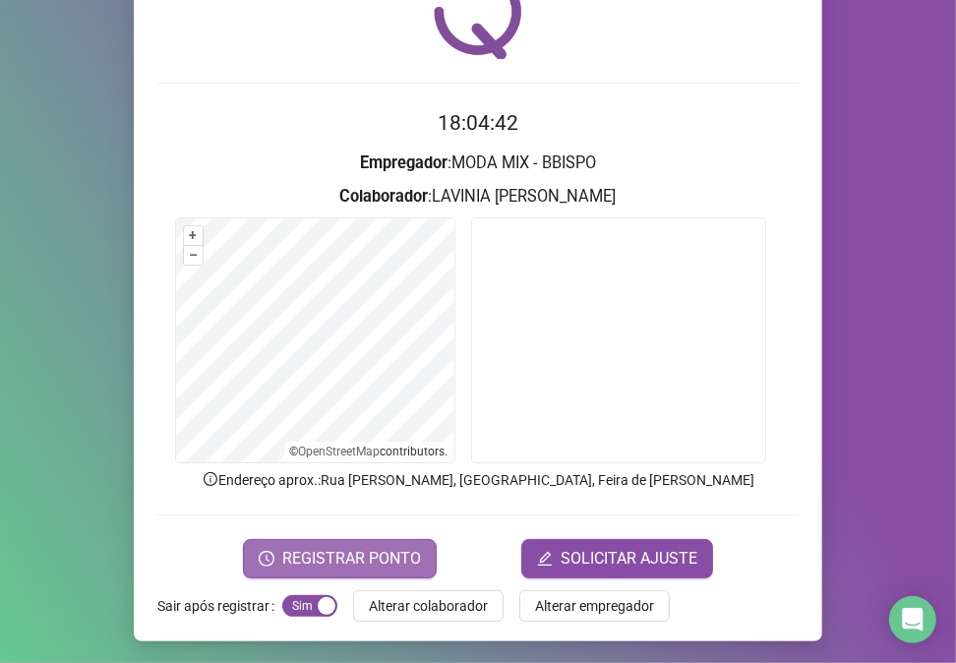
click at [330, 553] on span "REGISTRAR PONTO" at bounding box center [351, 559] width 139 height 24
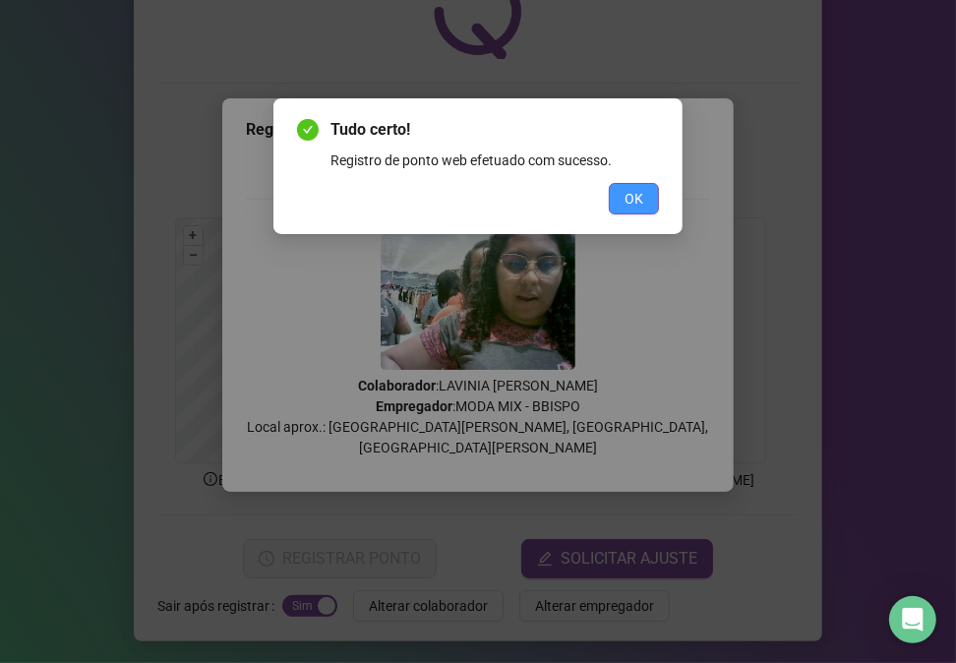
click at [648, 199] on button "OK" at bounding box center [634, 198] width 50 height 31
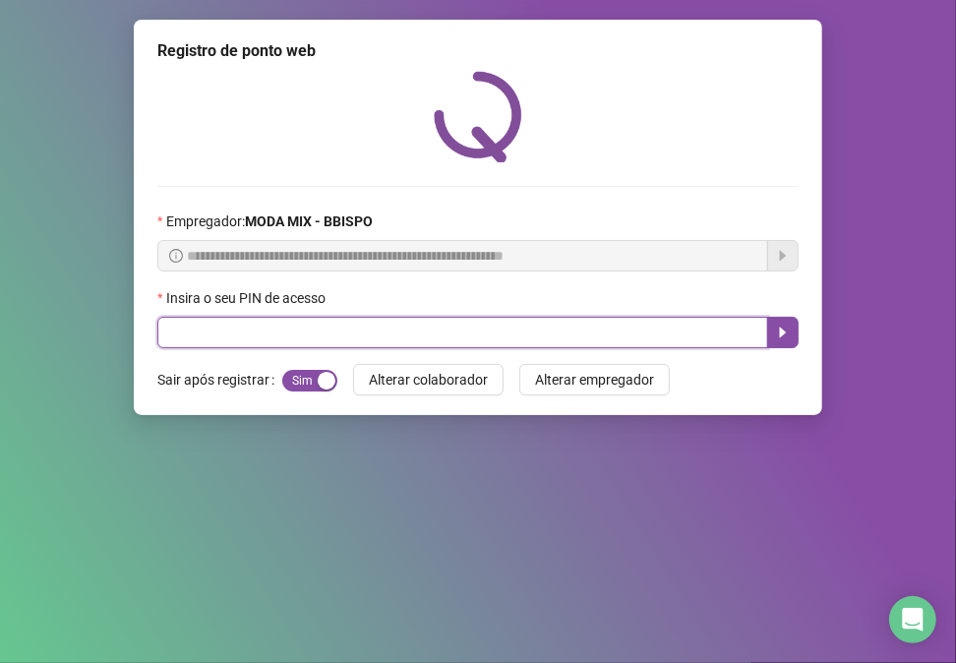
click at [720, 340] on input "text" at bounding box center [462, 332] width 611 height 31
type input "*****"
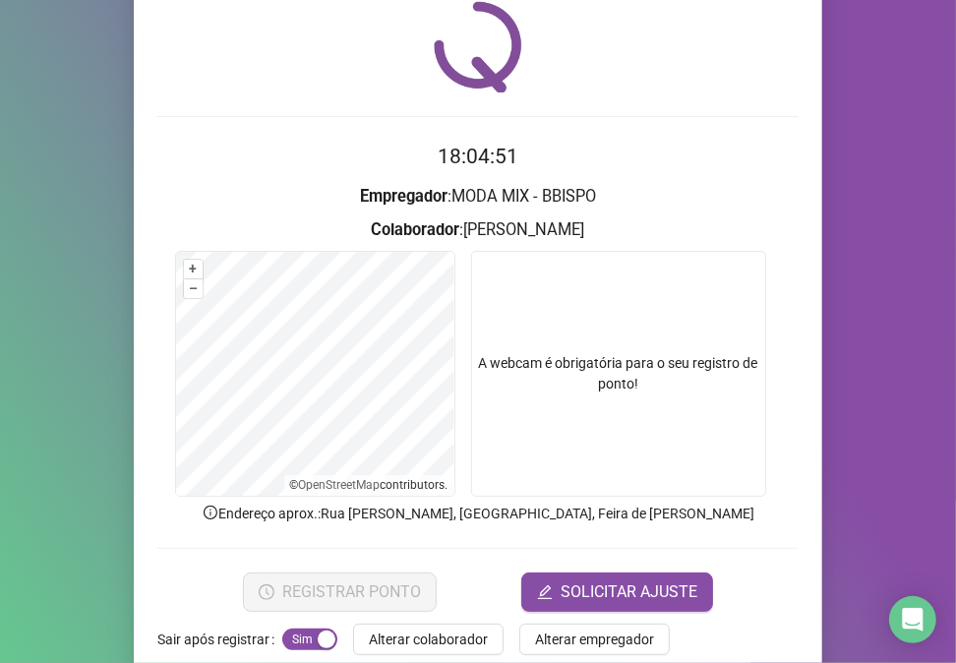
scroll to position [103, 0]
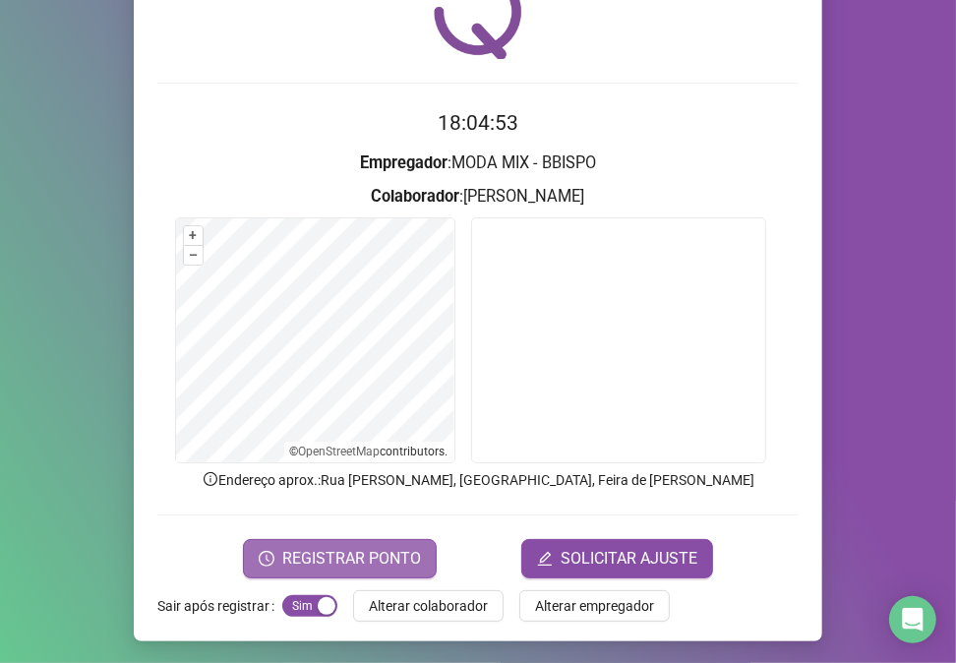
click at [282, 555] on span "REGISTRAR PONTO" at bounding box center [351, 559] width 139 height 24
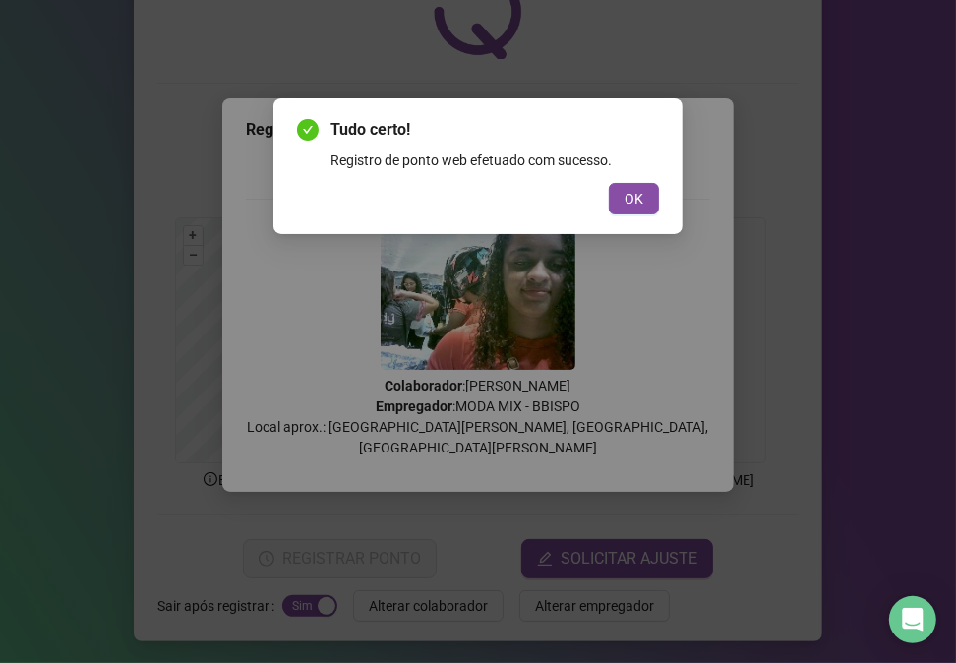
click at [649, 201] on button "OK" at bounding box center [634, 198] width 50 height 31
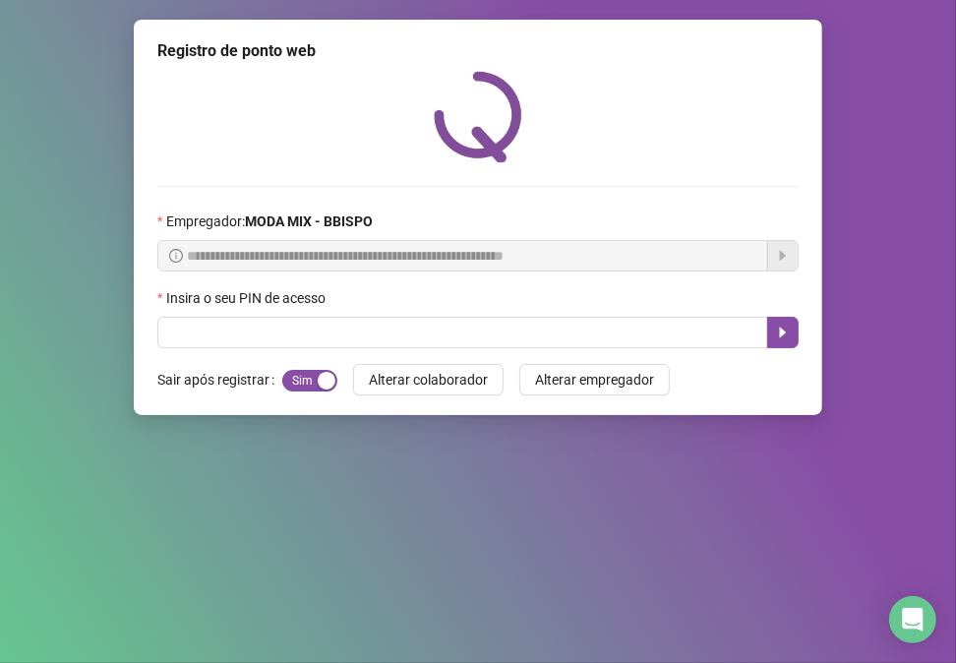
scroll to position [0, 0]
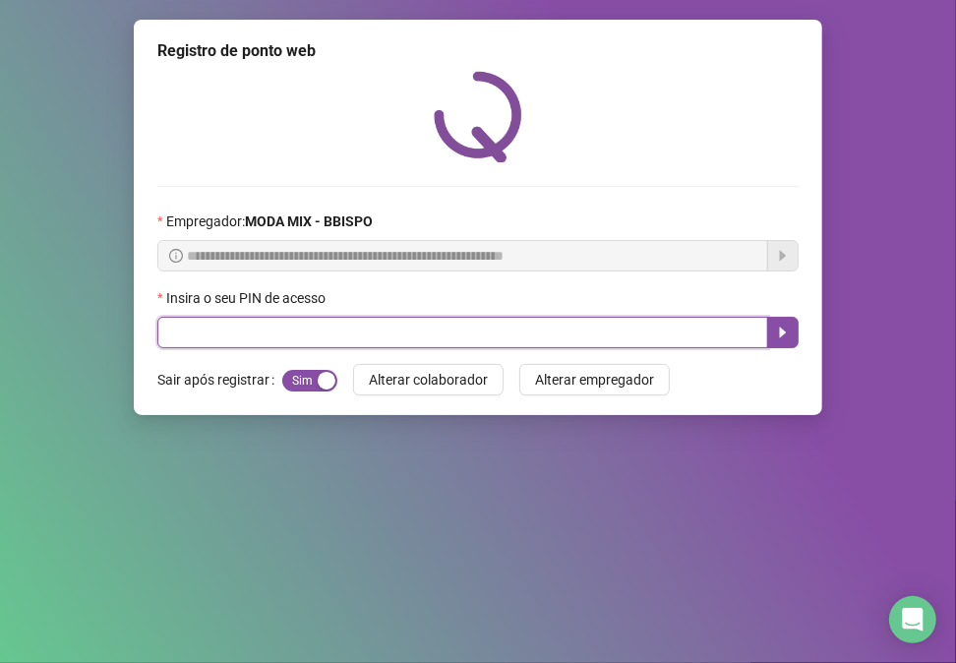
click at [197, 320] on input "text" at bounding box center [462, 332] width 611 height 31
click at [187, 330] on input "text" at bounding box center [462, 332] width 611 height 31
type input "*****"
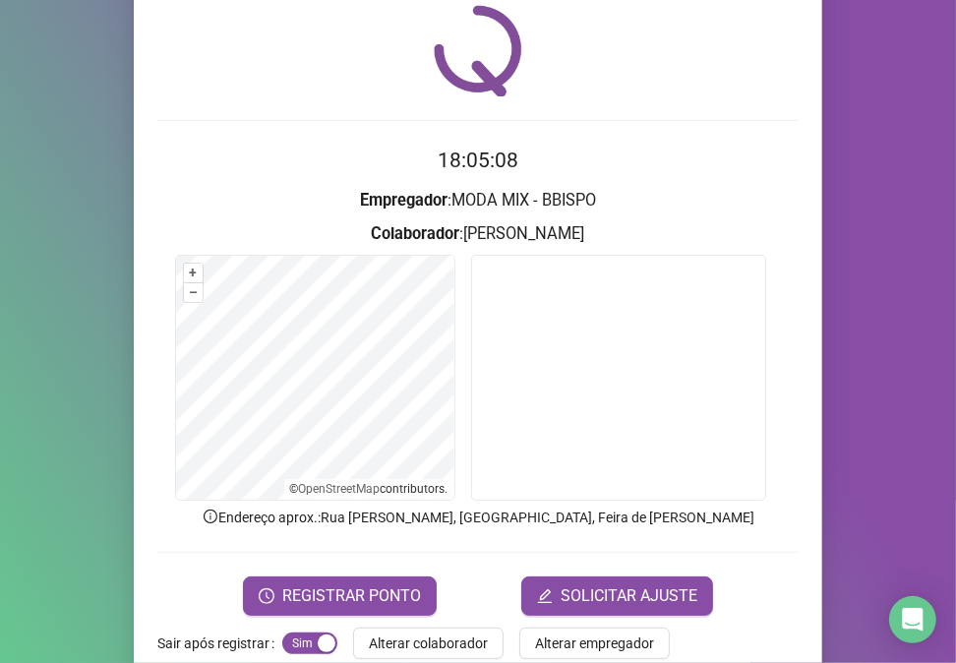
scroll to position [103, 0]
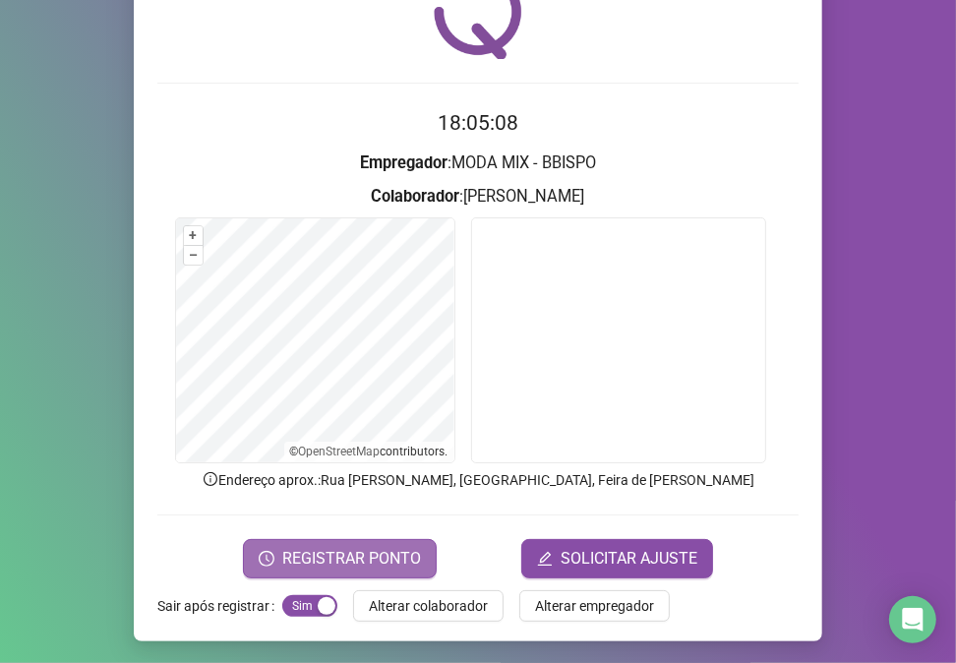
click at [399, 553] on span "REGISTRAR PONTO" at bounding box center [351, 559] width 139 height 24
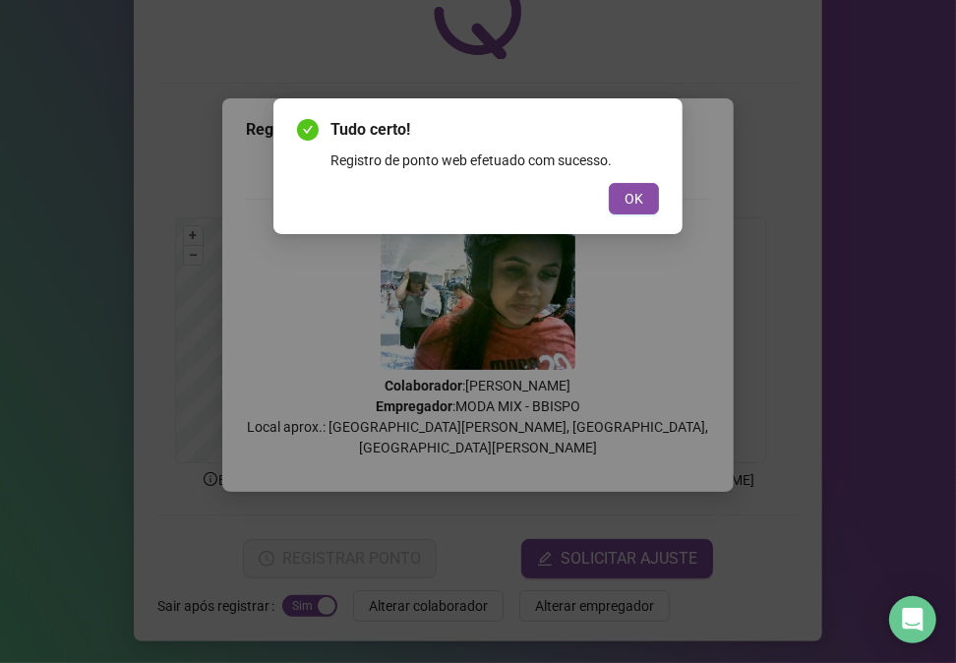
drag, startPoint x: 643, startPoint y: 201, endPoint x: 651, endPoint y: 410, distance: 209.8
click at [643, 202] on span "OK" at bounding box center [634, 199] width 19 height 22
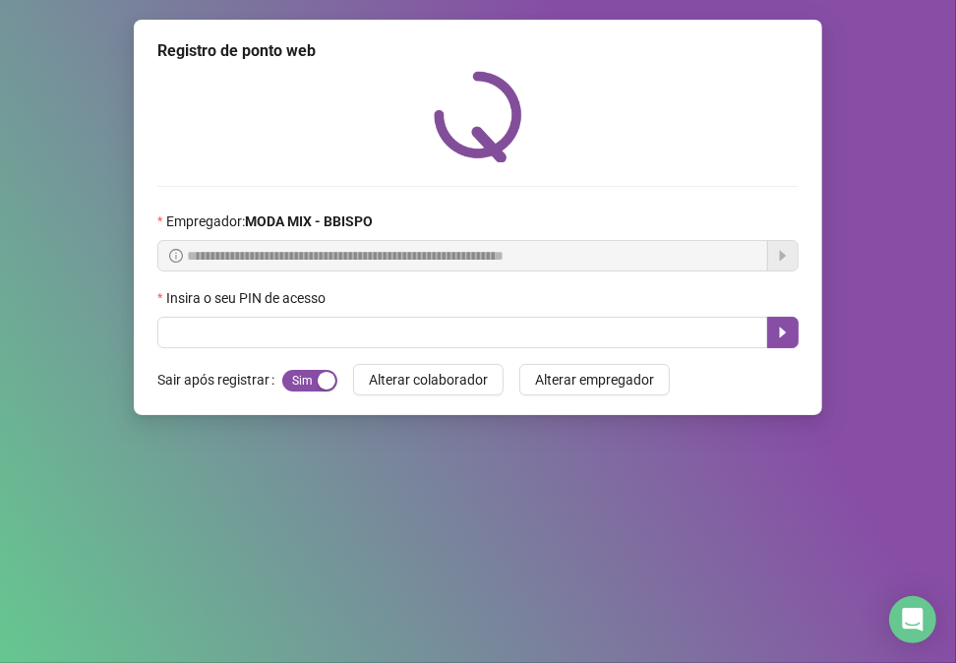
scroll to position [0, 0]
drag, startPoint x: 866, startPoint y: 404, endPoint x: 872, endPoint y: 434, distance: 30.1
click at [871, 424] on div "**********" at bounding box center [478, 331] width 956 height 663
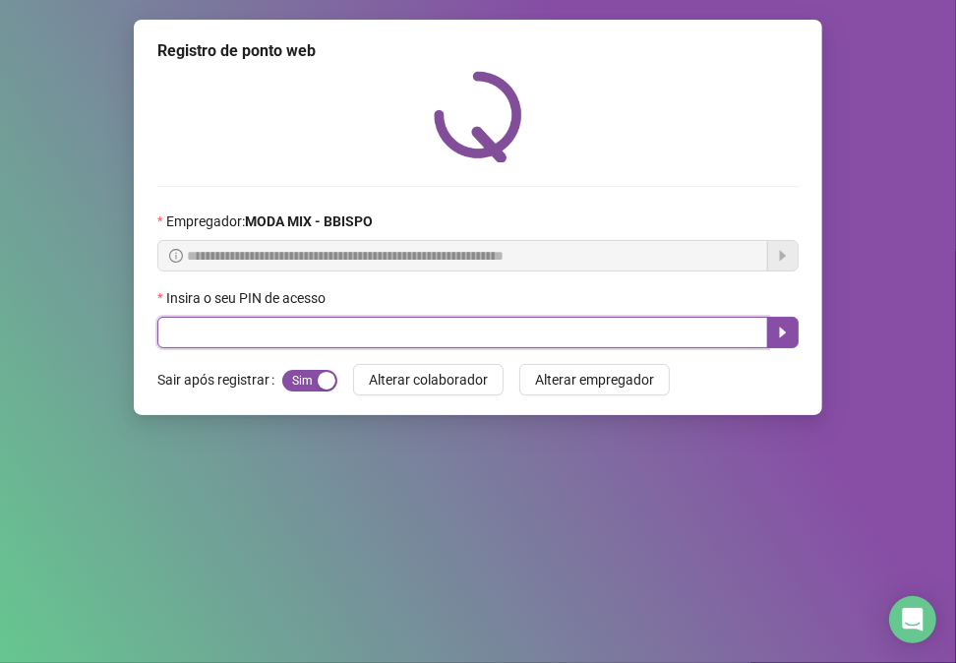
click at [366, 330] on input "text" at bounding box center [462, 332] width 611 height 31
type input "*****"
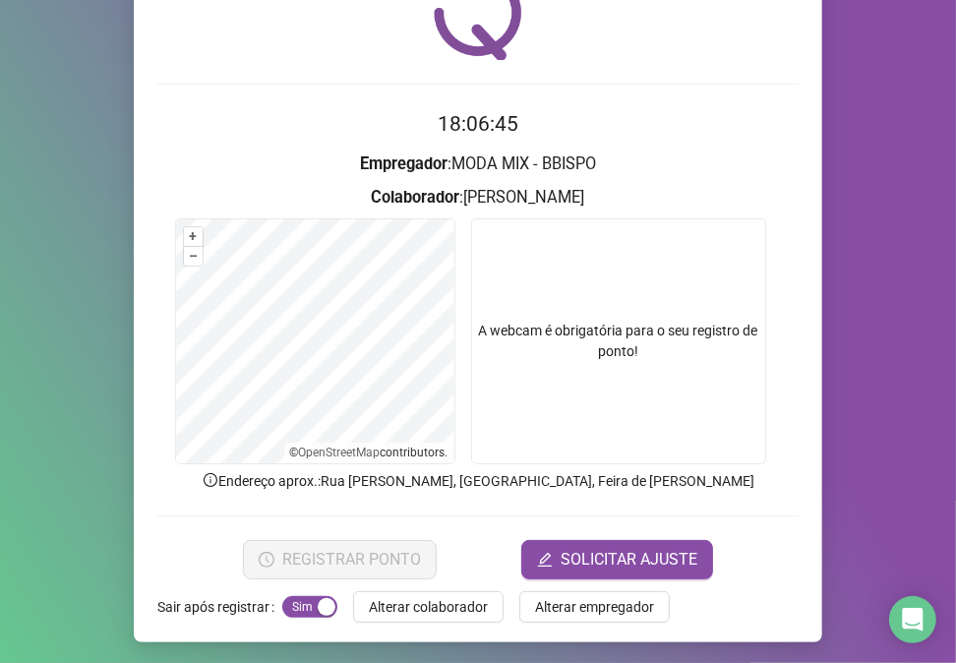
scroll to position [103, 0]
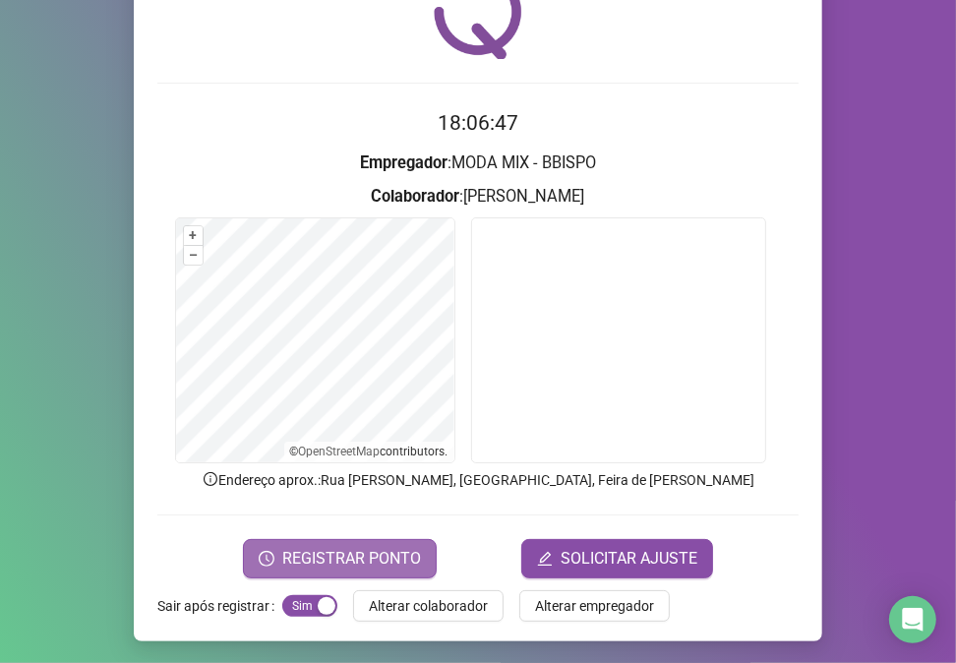
click at [397, 539] on button "REGISTRAR PONTO" at bounding box center [340, 558] width 194 height 39
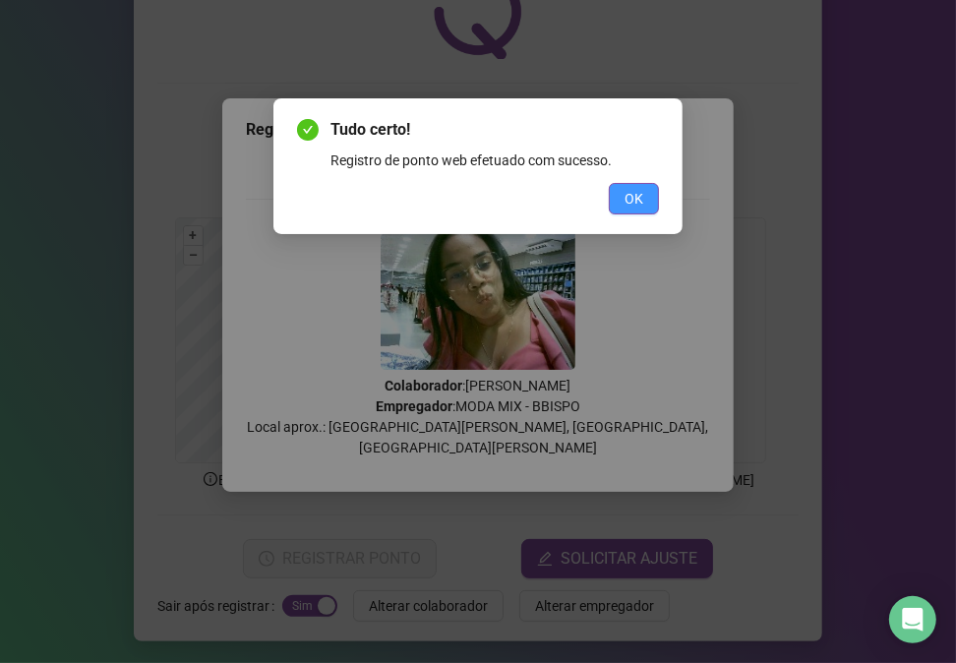
click at [618, 205] on button "OK" at bounding box center [634, 198] width 50 height 31
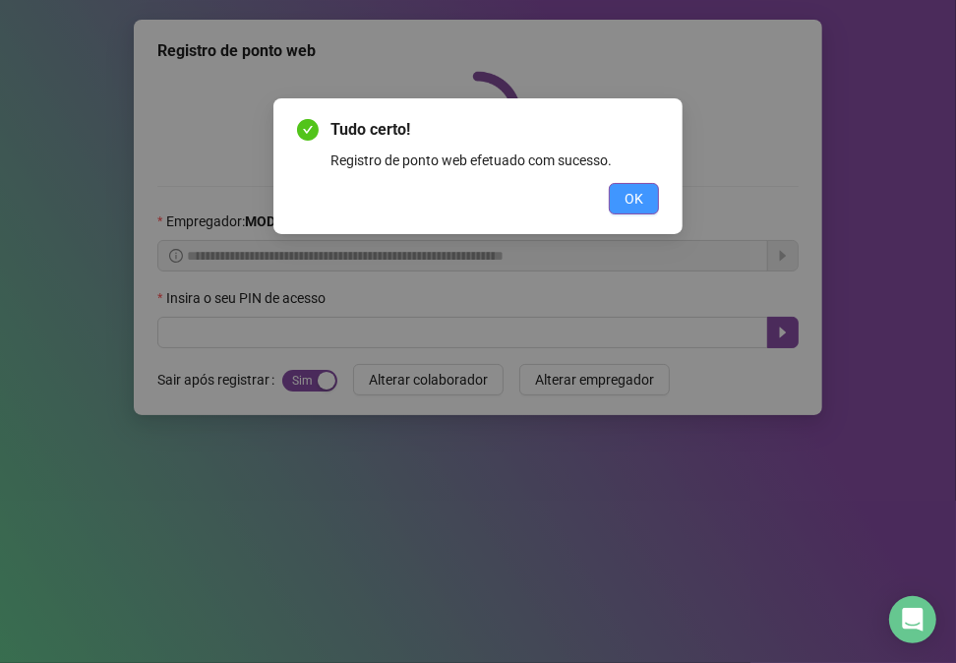
scroll to position [0, 0]
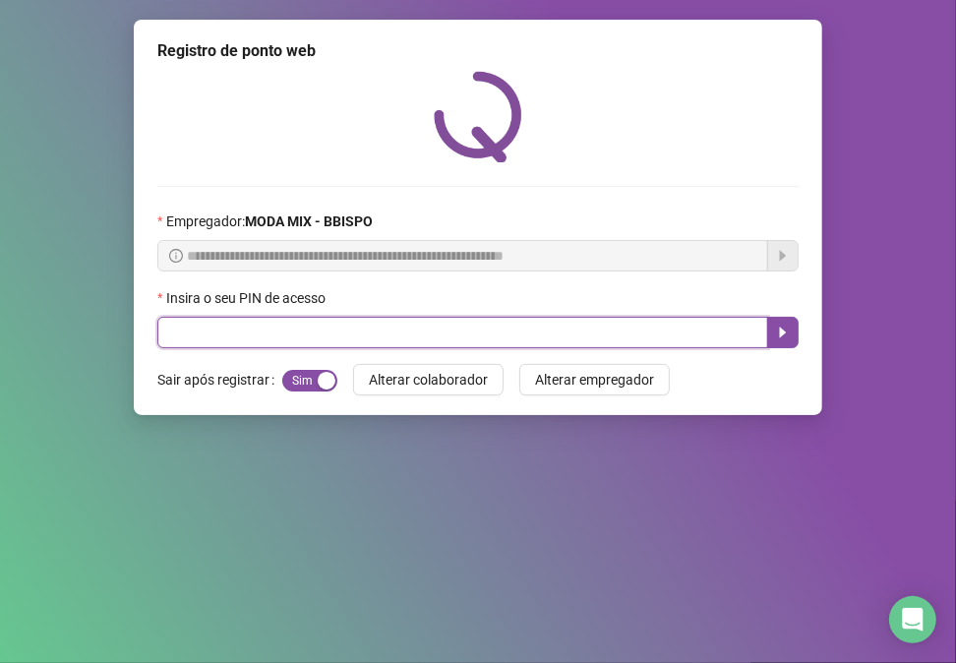
click at [546, 341] on input "text" at bounding box center [462, 332] width 611 height 31
type input "*****"
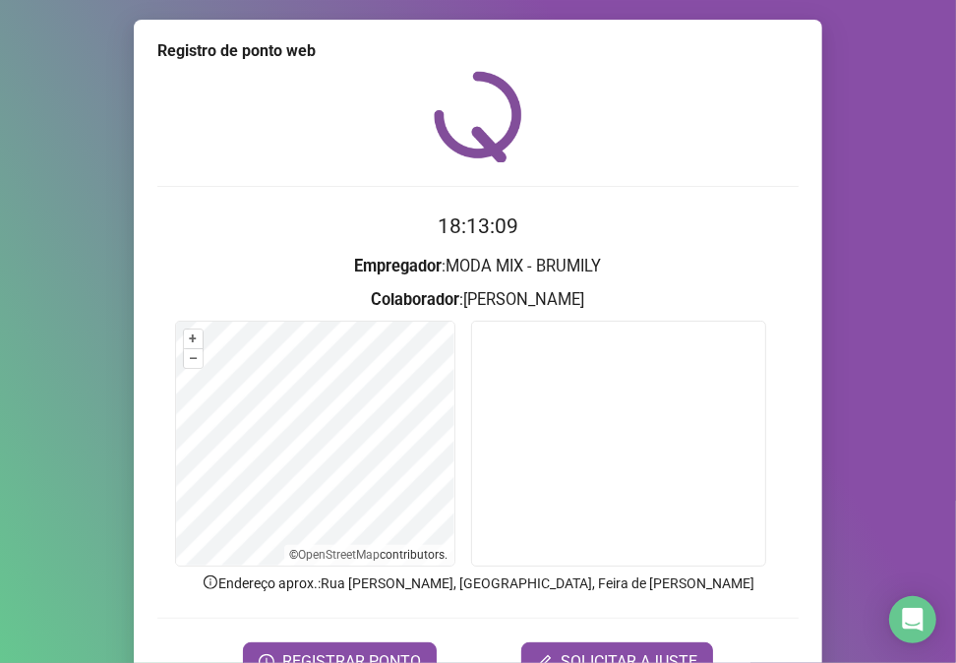
scroll to position [103, 0]
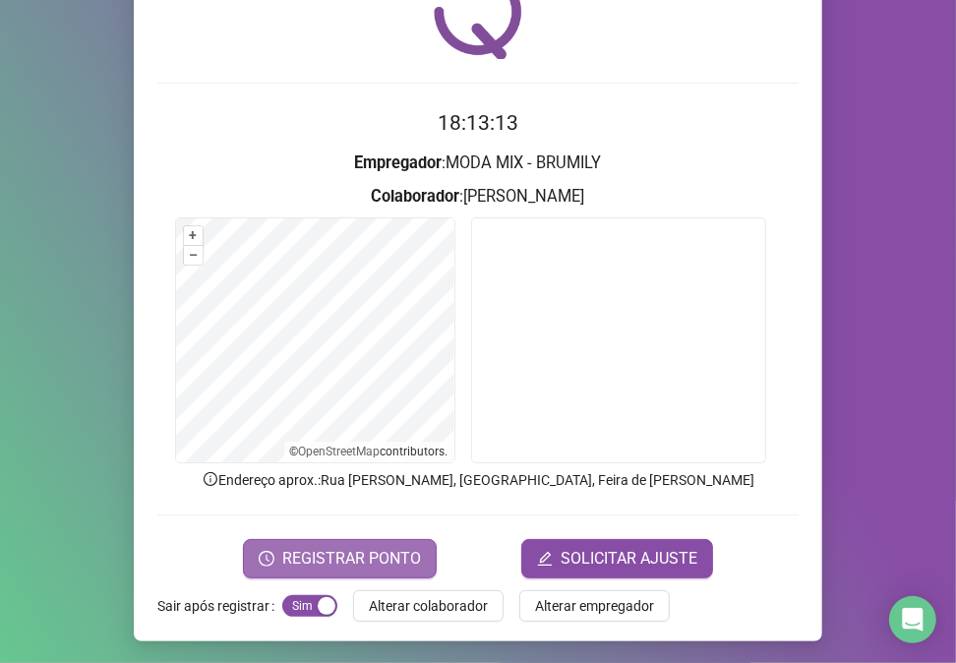
click at [370, 553] on span "REGISTRAR PONTO" at bounding box center [351, 559] width 139 height 24
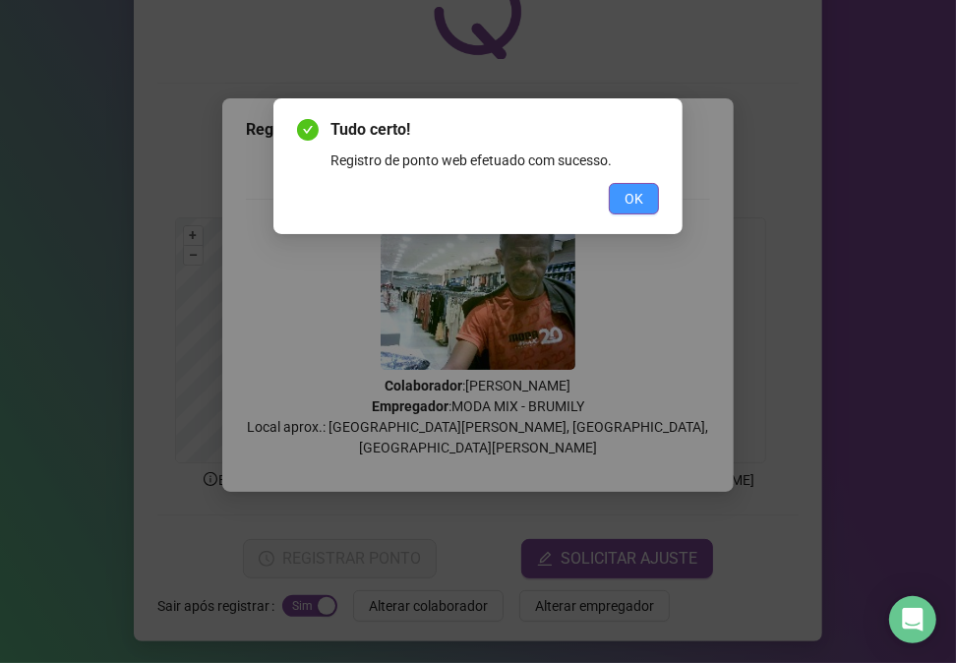
click at [633, 204] on span "OK" at bounding box center [634, 199] width 19 height 22
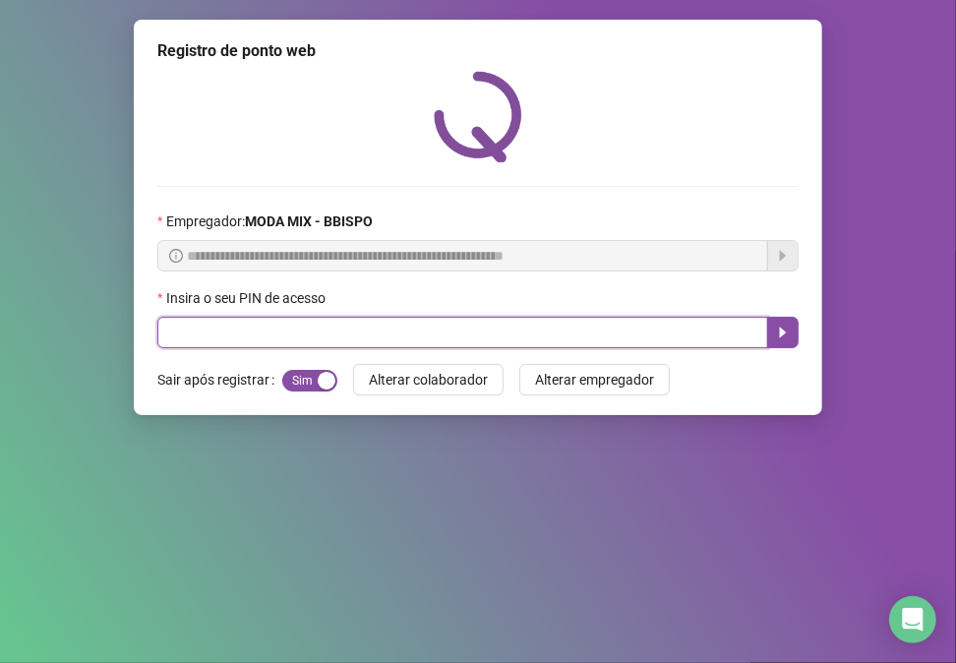
click at [596, 325] on input "text" at bounding box center [462, 332] width 611 height 31
type input "*****"
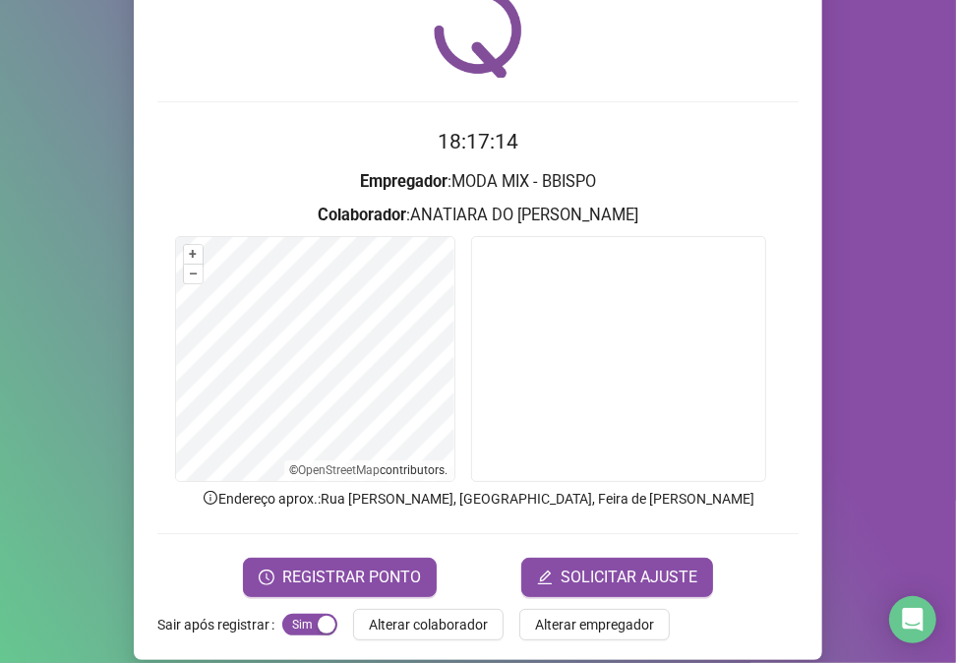
scroll to position [103, 0]
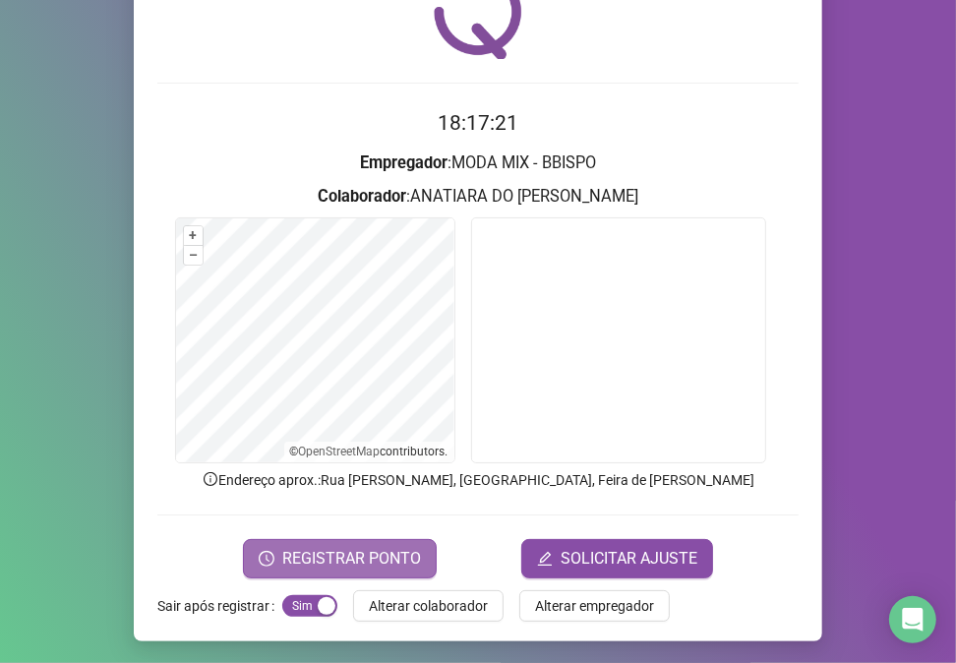
click at [370, 553] on span "REGISTRAR PONTO" at bounding box center [351, 559] width 139 height 24
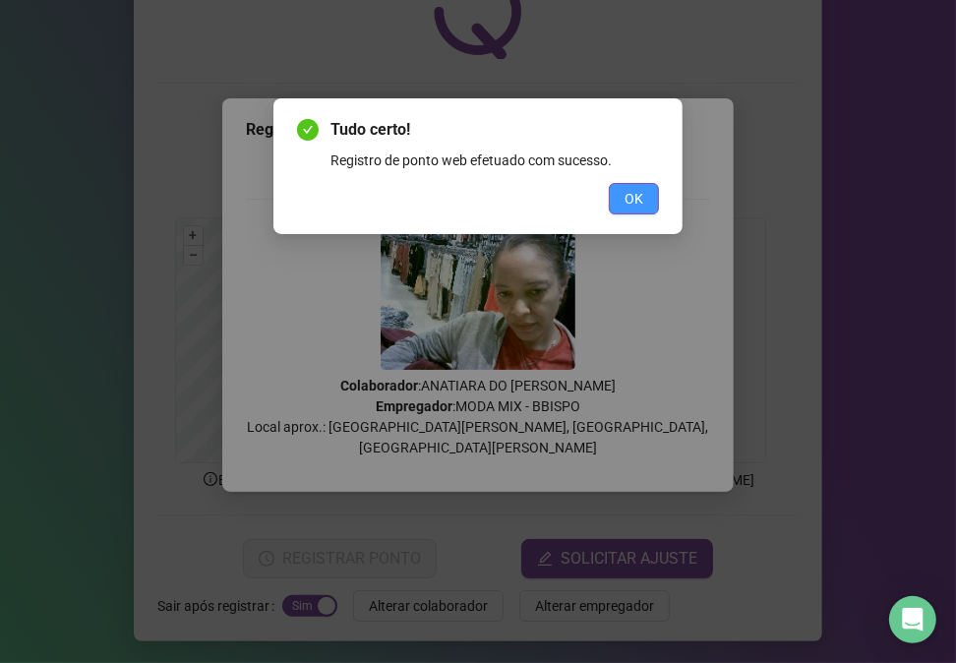
click at [621, 200] on button "OK" at bounding box center [634, 198] width 50 height 31
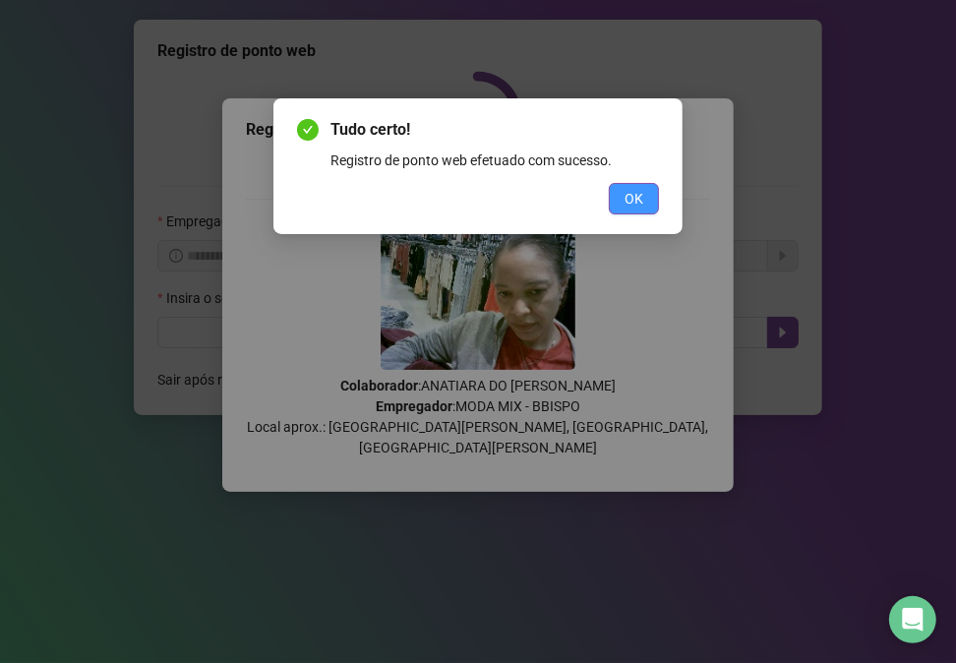
scroll to position [0, 0]
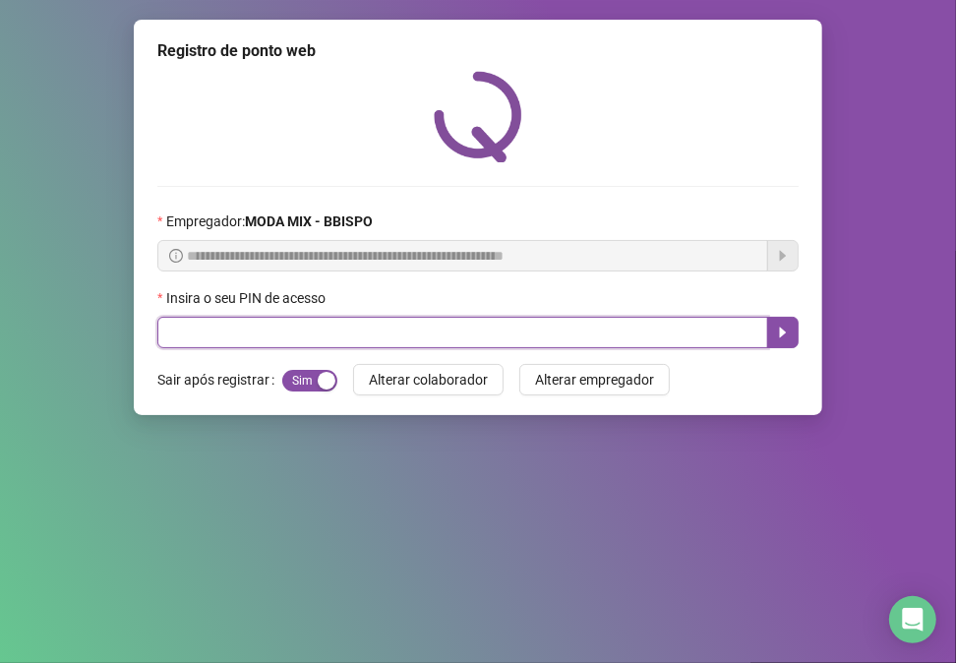
click at [253, 339] on input "text" at bounding box center [462, 332] width 611 height 31
type input "*****"
click at [783, 333] on icon "caret-right" at bounding box center [783, 333] width 16 height 16
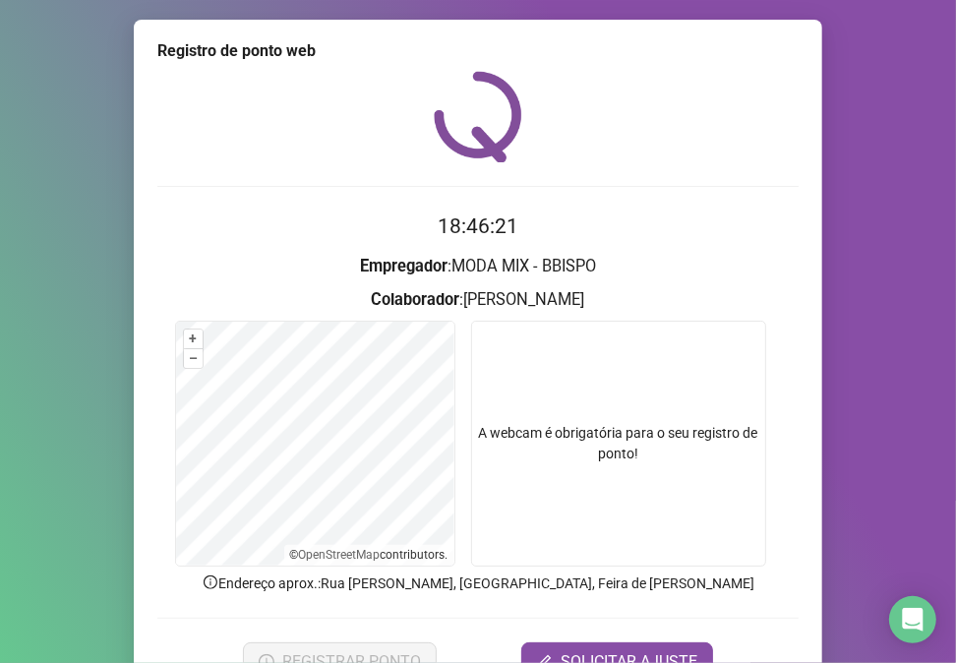
scroll to position [103, 0]
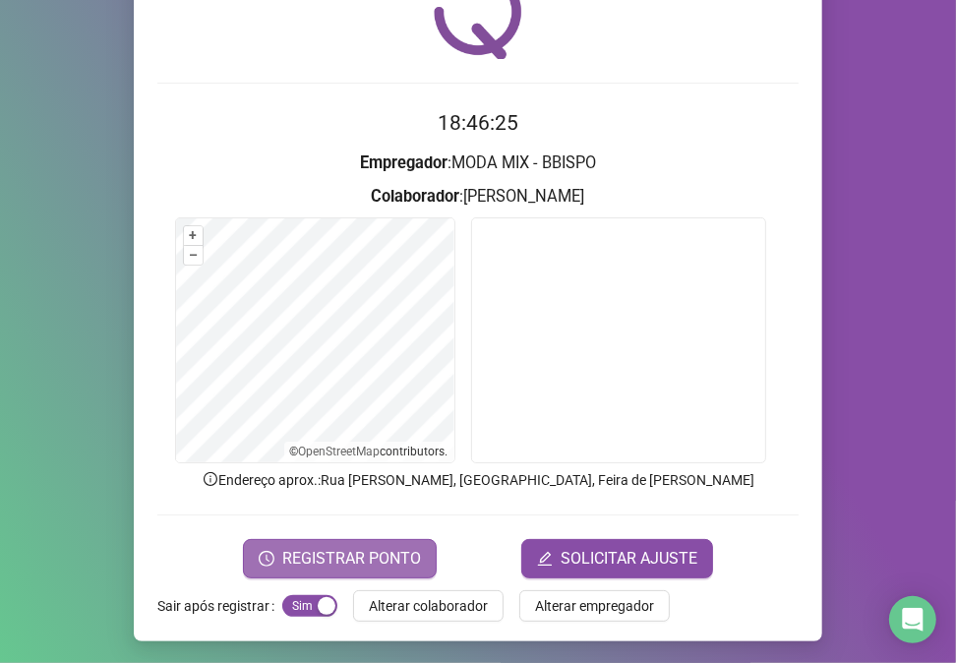
click at [301, 547] on span "REGISTRAR PONTO" at bounding box center [351, 559] width 139 height 24
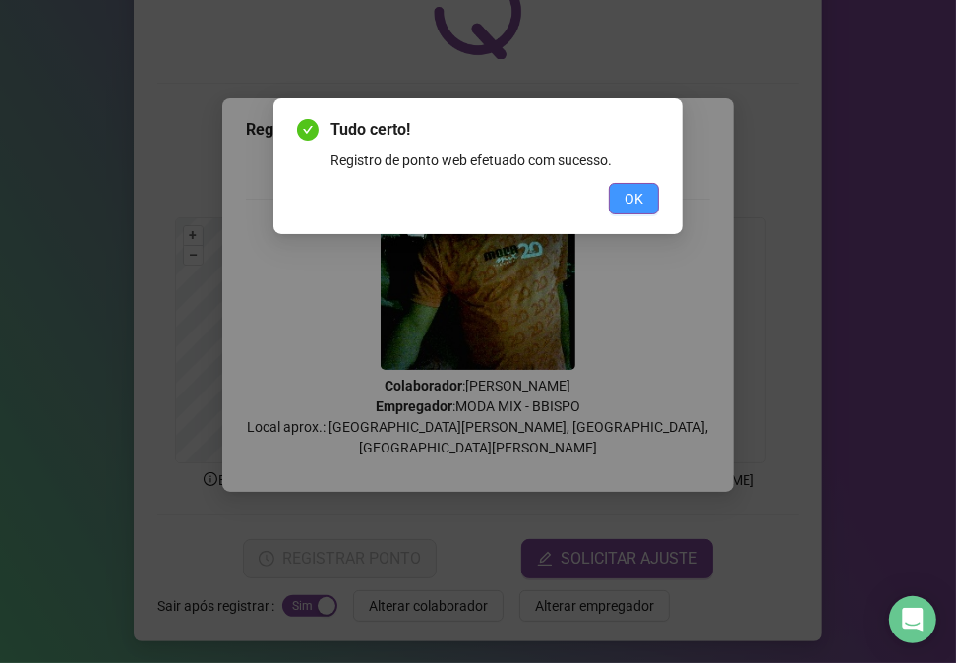
click at [640, 189] on span "OK" at bounding box center [634, 199] width 19 height 22
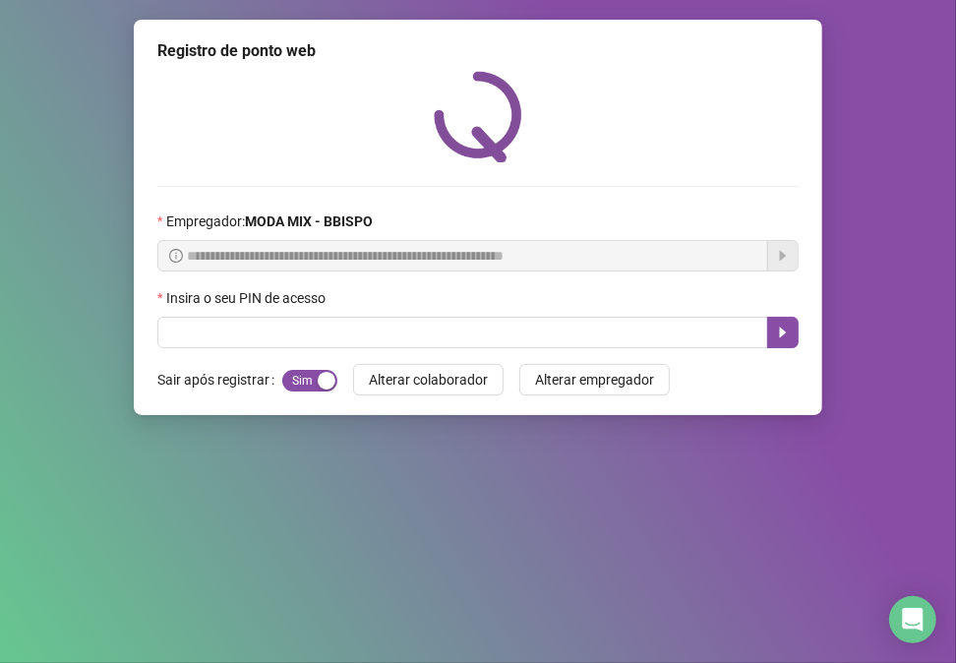
scroll to position [0, 0]
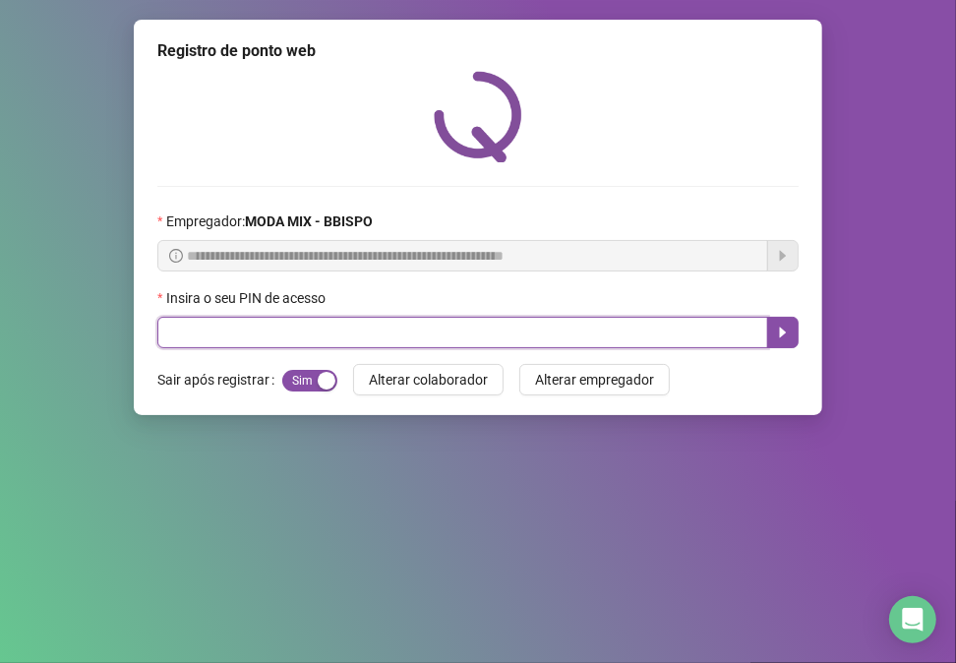
click at [606, 333] on input "text" at bounding box center [462, 332] width 611 height 31
type input "*****"
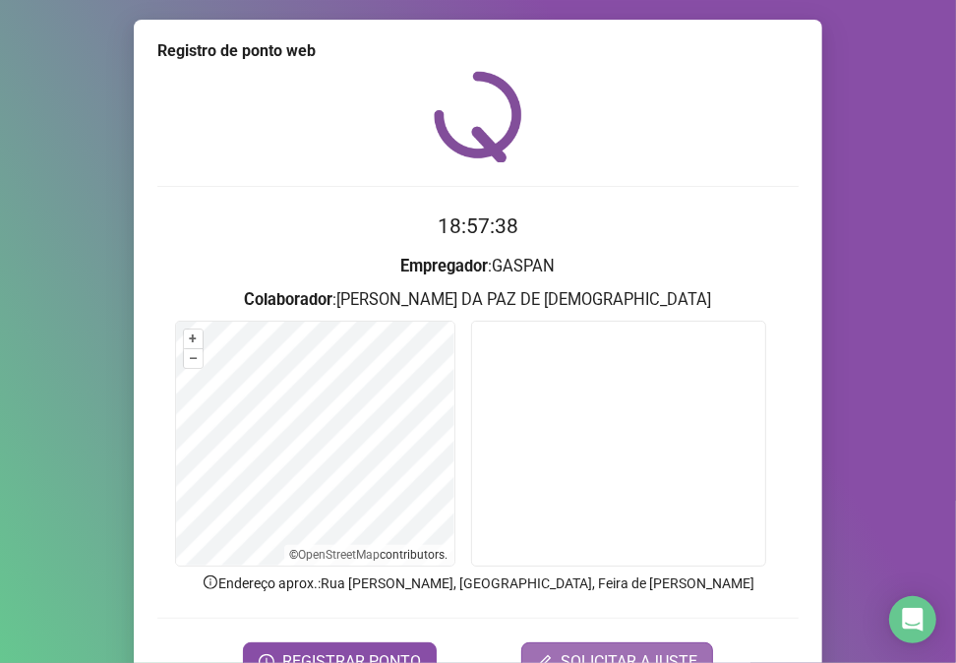
scroll to position [103, 0]
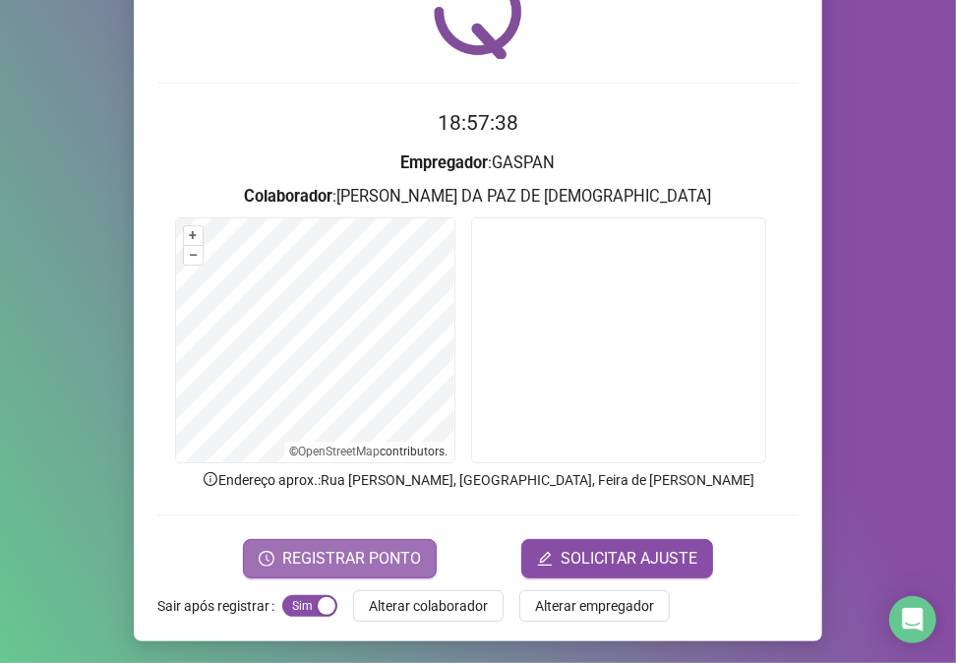
click at [368, 551] on span "REGISTRAR PONTO" at bounding box center [351, 559] width 139 height 24
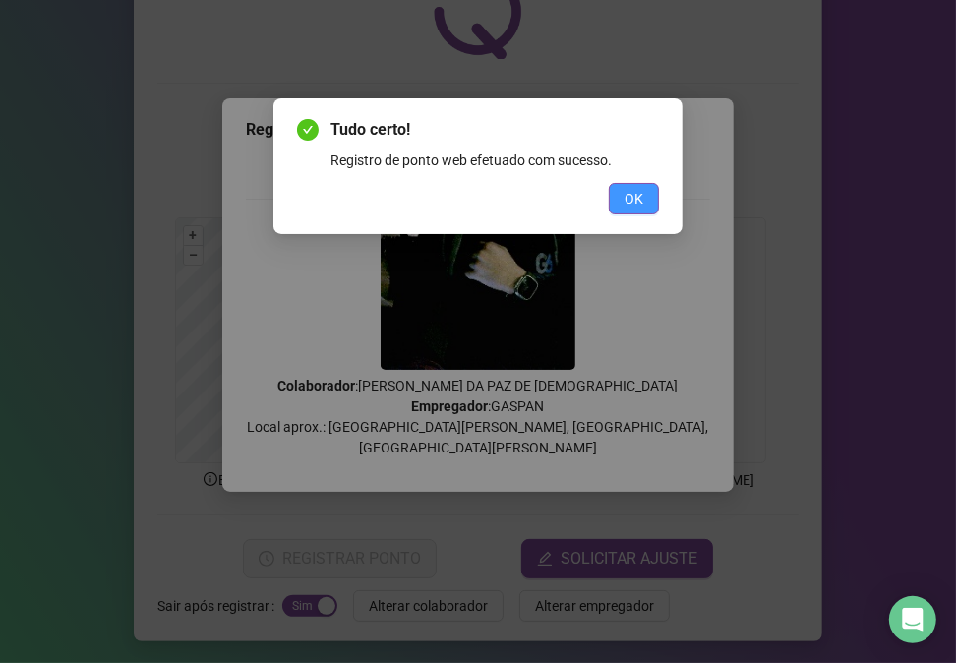
click at [642, 201] on span "OK" at bounding box center [634, 199] width 19 height 22
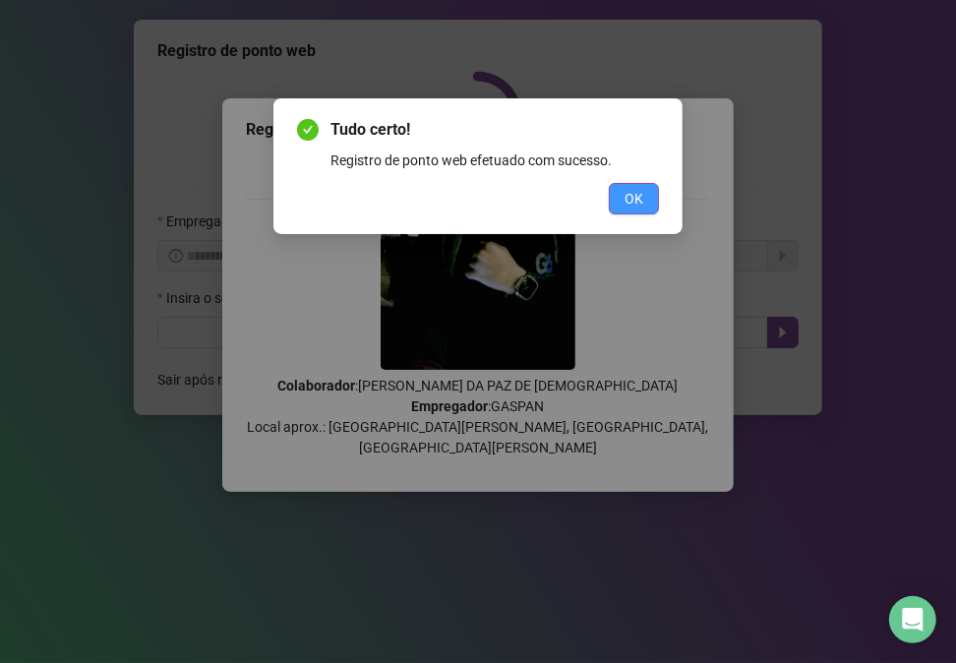
scroll to position [0, 0]
